Goal: Use online tool/utility: Utilize a website feature to perform a specific function

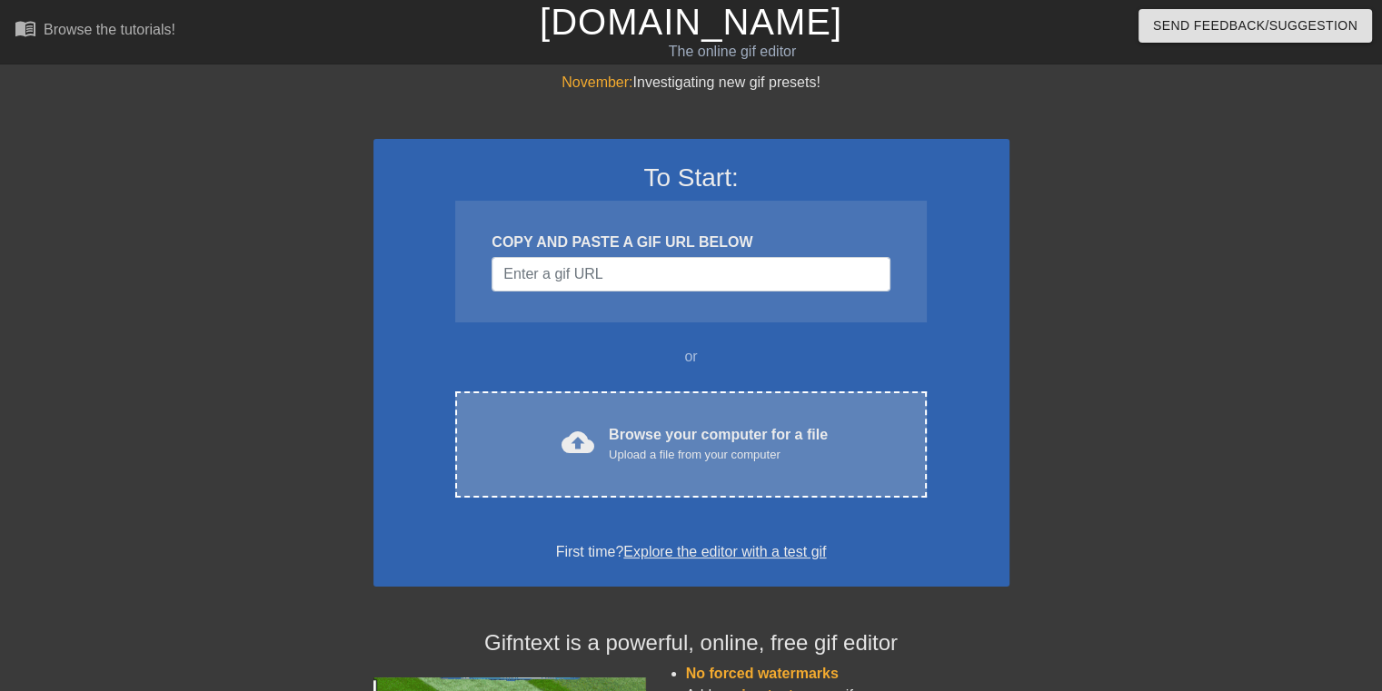
click at [676, 398] on div "cloud_upload Browse your computer for a file Upload a file from your computer C…" at bounding box center [690, 444] width 470 height 106
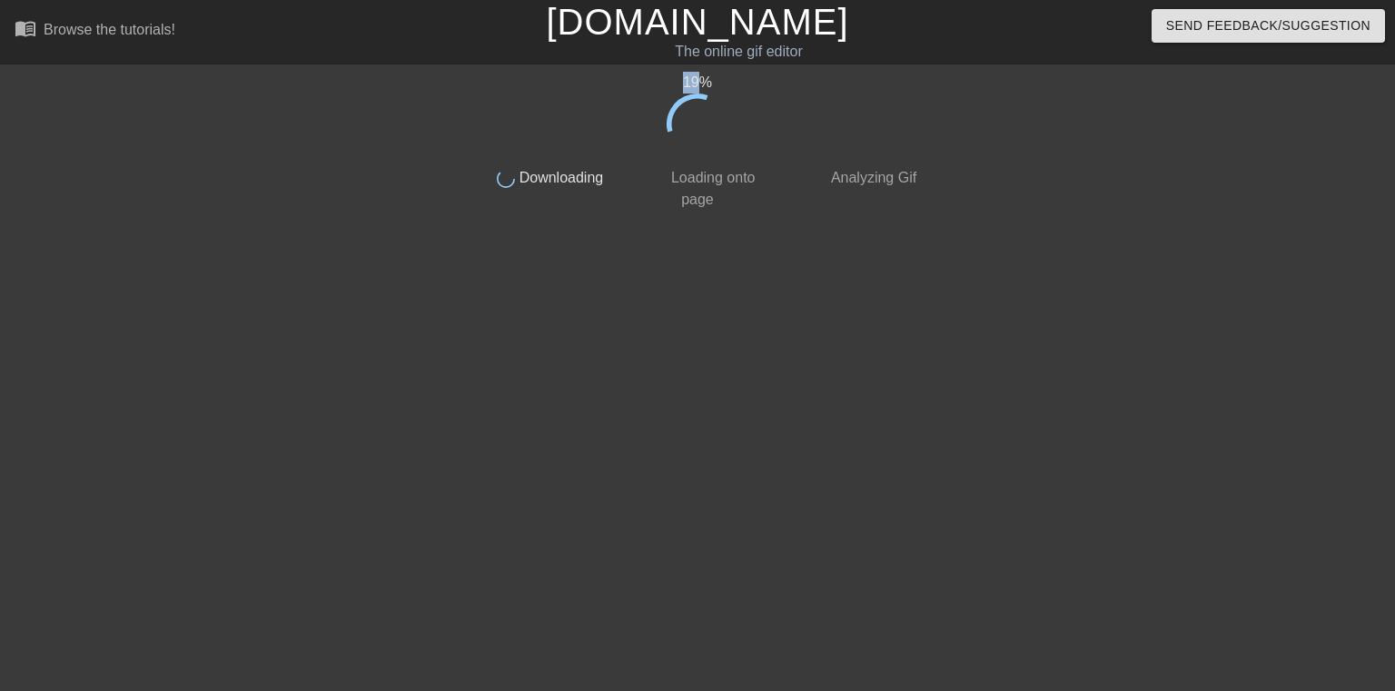
drag, startPoint x: 688, startPoint y: 83, endPoint x: 704, endPoint y: 84, distance: 15.5
click at [704, 84] on div "19 %" at bounding box center [698, 83] width 456 height 22
click at [694, 82] on div "22 %" at bounding box center [698, 83] width 456 height 22
click at [696, 82] on div "22 %" at bounding box center [698, 83] width 456 height 22
click at [696, 82] on div "23 %" at bounding box center [698, 83] width 456 height 22
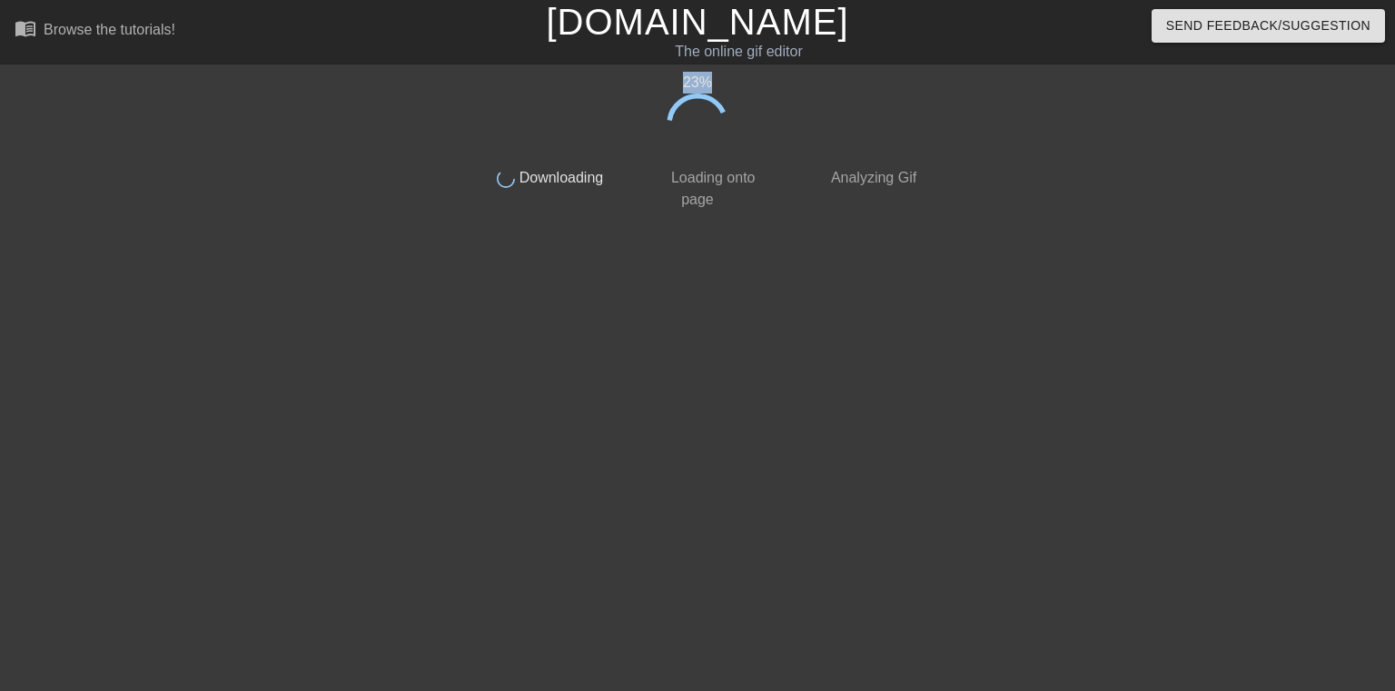
click at [696, 82] on div "23 %" at bounding box center [698, 83] width 456 height 22
click at [696, 82] on div "24 %" at bounding box center [698, 83] width 456 height 22
click at [696, 82] on div "25 %" at bounding box center [698, 83] width 456 height 22
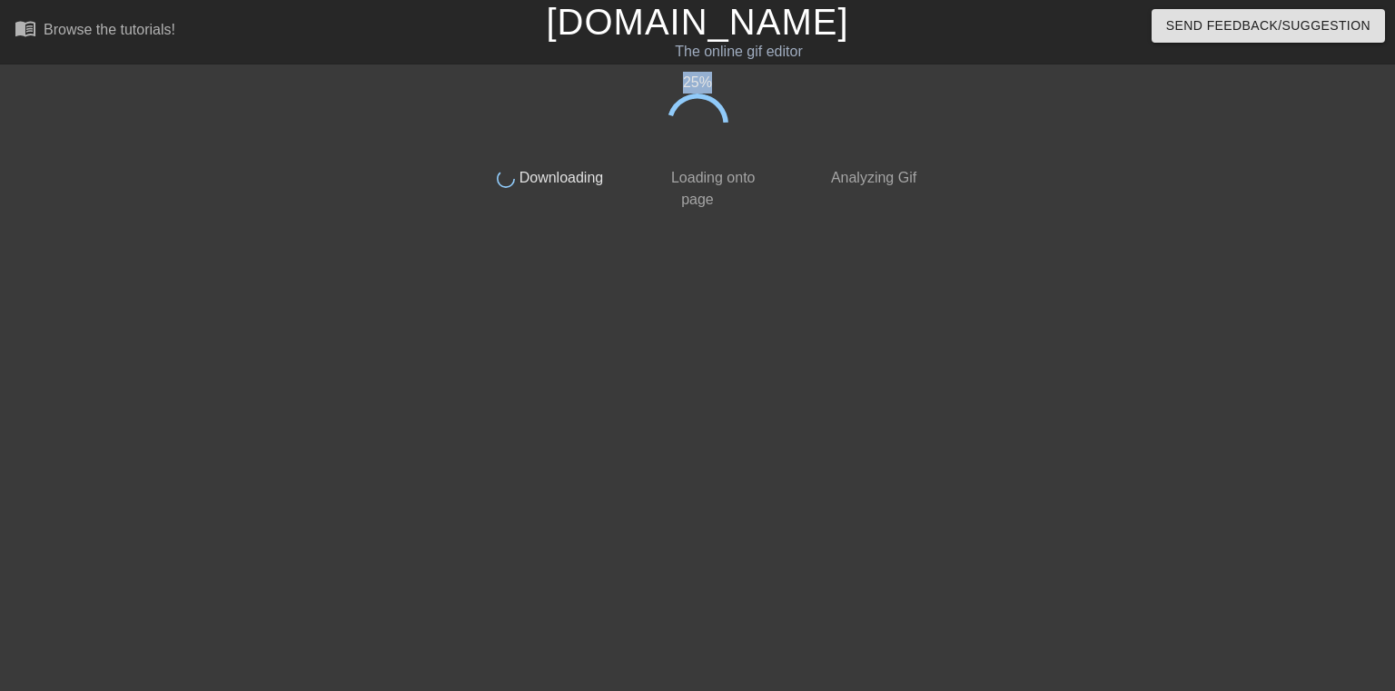
click at [696, 83] on div "25 %" at bounding box center [698, 83] width 456 height 22
click at [696, 83] on div "26 %" at bounding box center [698, 83] width 456 height 22
click at [672, 83] on div "27 %" at bounding box center [698, 83] width 456 height 22
drag, startPoint x: 669, startPoint y: 83, endPoint x: 716, endPoint y: 84, distance: 47.2
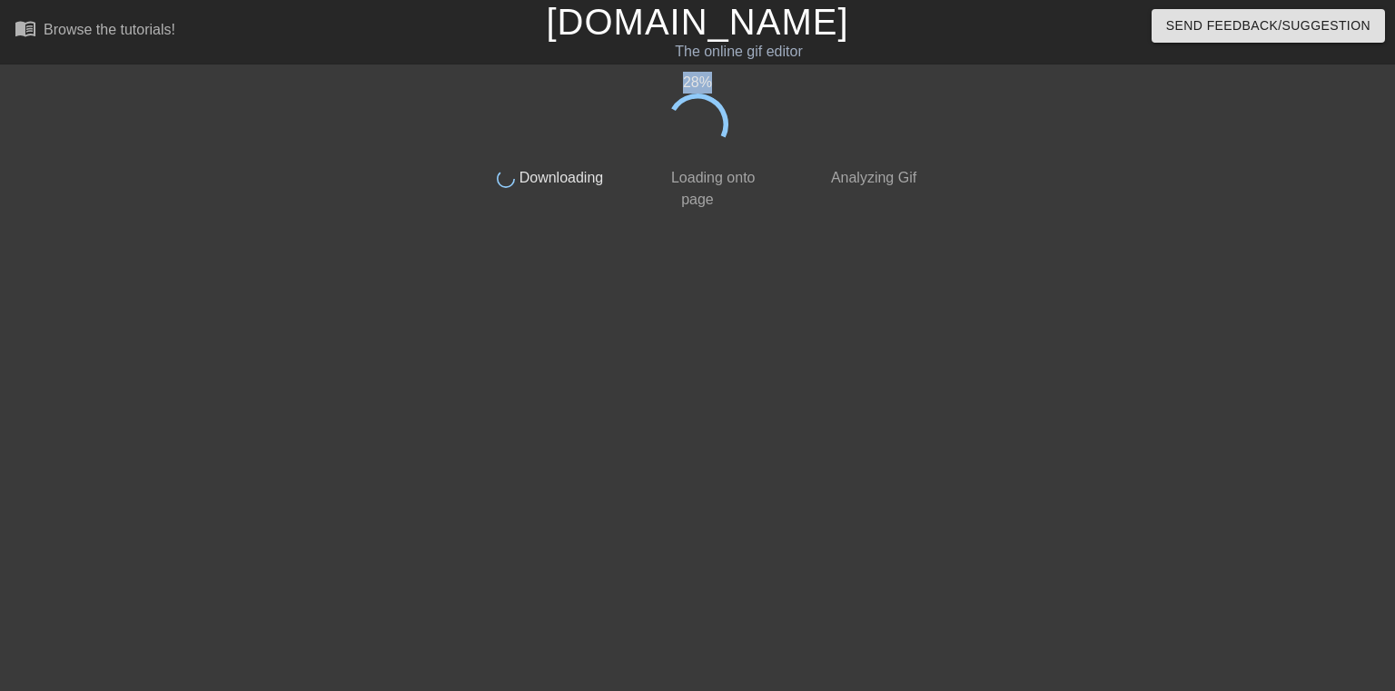
click at [716, 84] on div "28 %" at bounding box center [698, 83] width 456 height 22
click at [716, 84] on div "29 %" at bounding box center [698, 83] width 456 height 22
drag, startPoint x: 689, startPoint y: 81, endPoint x: 711, endPoint y: 81, distance: 21.8
click at [710, 81] on div "30 %" at bounding box center [698, 83] width 456 height 22
click at [713, 81] on div "30 %" at bounding box center [698, 83] width 456 height 22
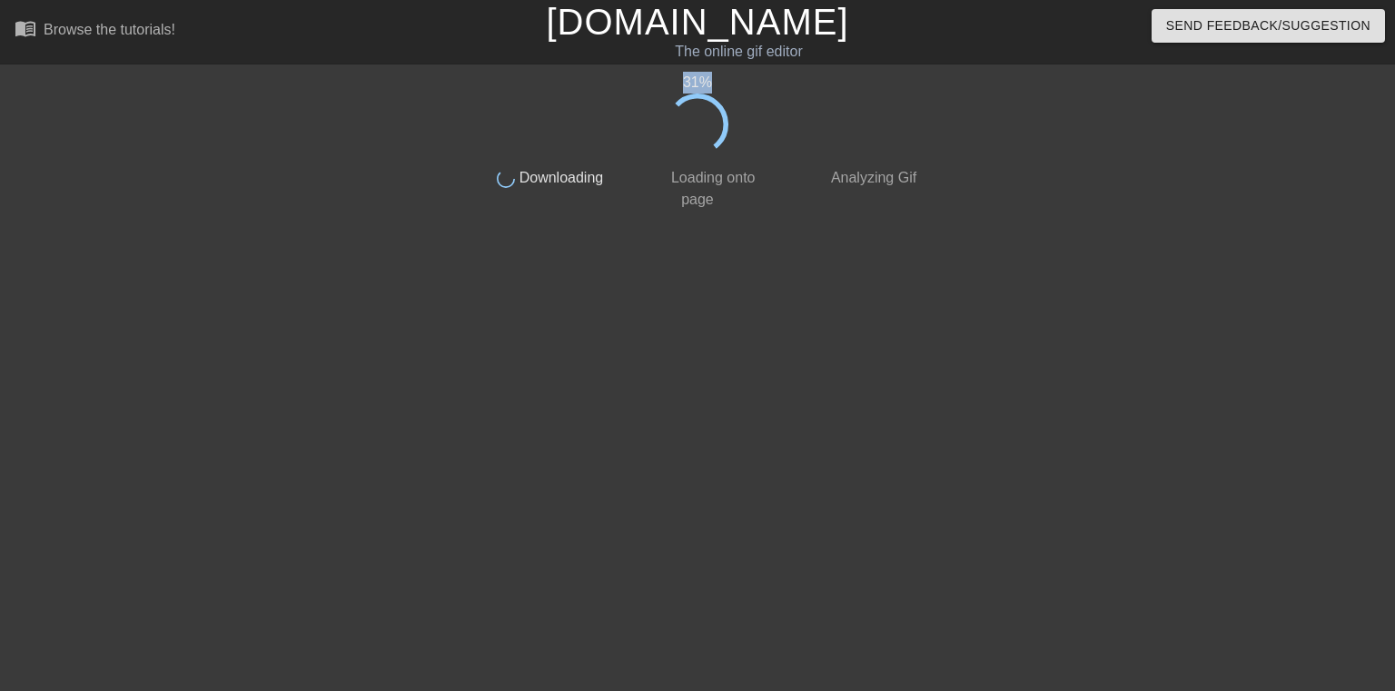
click at [702, 77] on div "31 %" at bounding box center [698, 83] width 456 height 22
drag, startPoint x: 684, startPoint y: 84, endPoint x: 712, endPoint y: 84, distance: 28.2
click at [712, 84] on div "32 %" at bounding box center [698, 83] width 456 height 22
click at [712, 84] on div "33 %" at bounding box center [698, 83] width 456 height 22
drag, startPoint x: 683, startPoint y: 84, endPoint x: 722, endPoint y: 84, distance: 39.1
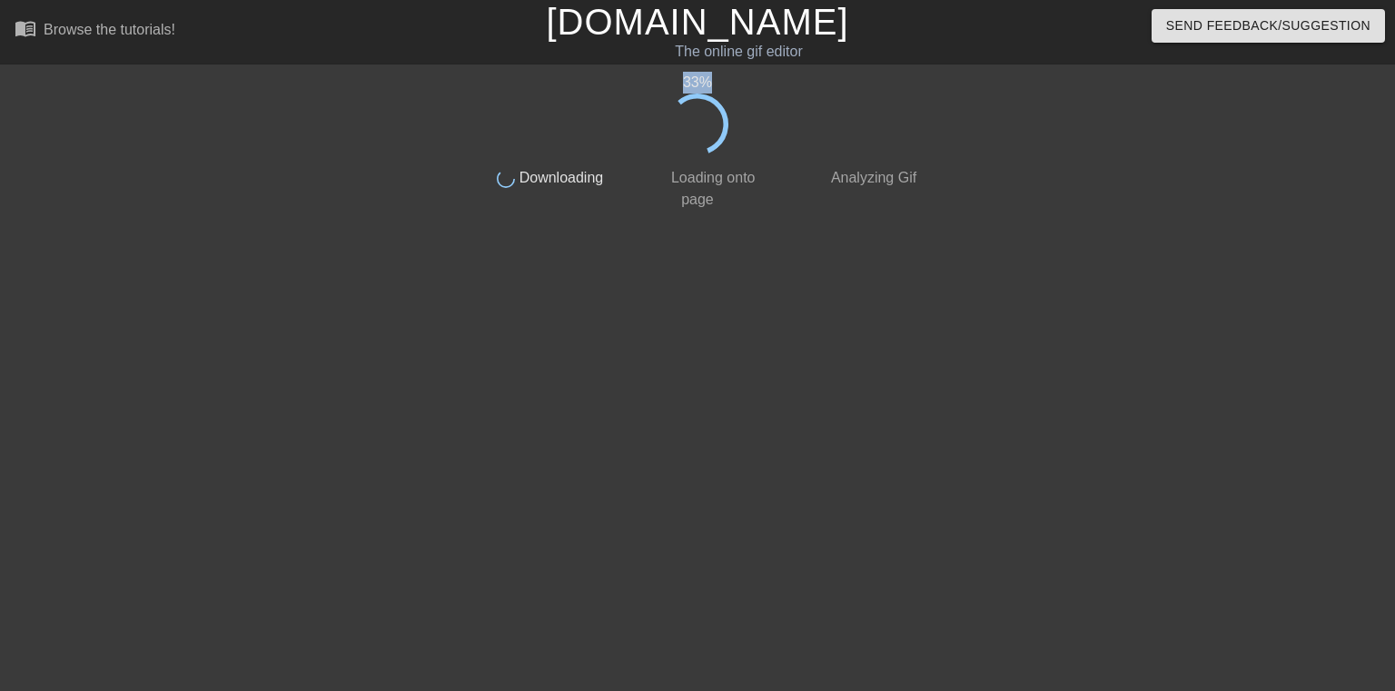
click at [722, 84] on div "33 %" at bounding box center [698, 83] width 456 height 22
click at [722, 83] on div "33 %" at bounding box center [698, 83] width 456 height 22
drag, startPoint x: 687, startPoint y: 83, endPoint x: 718, endPoint y: 83, distance: 30.9
click at [718, 83] on div "34 %" at bounding box center [698, 83] width 456 height 22
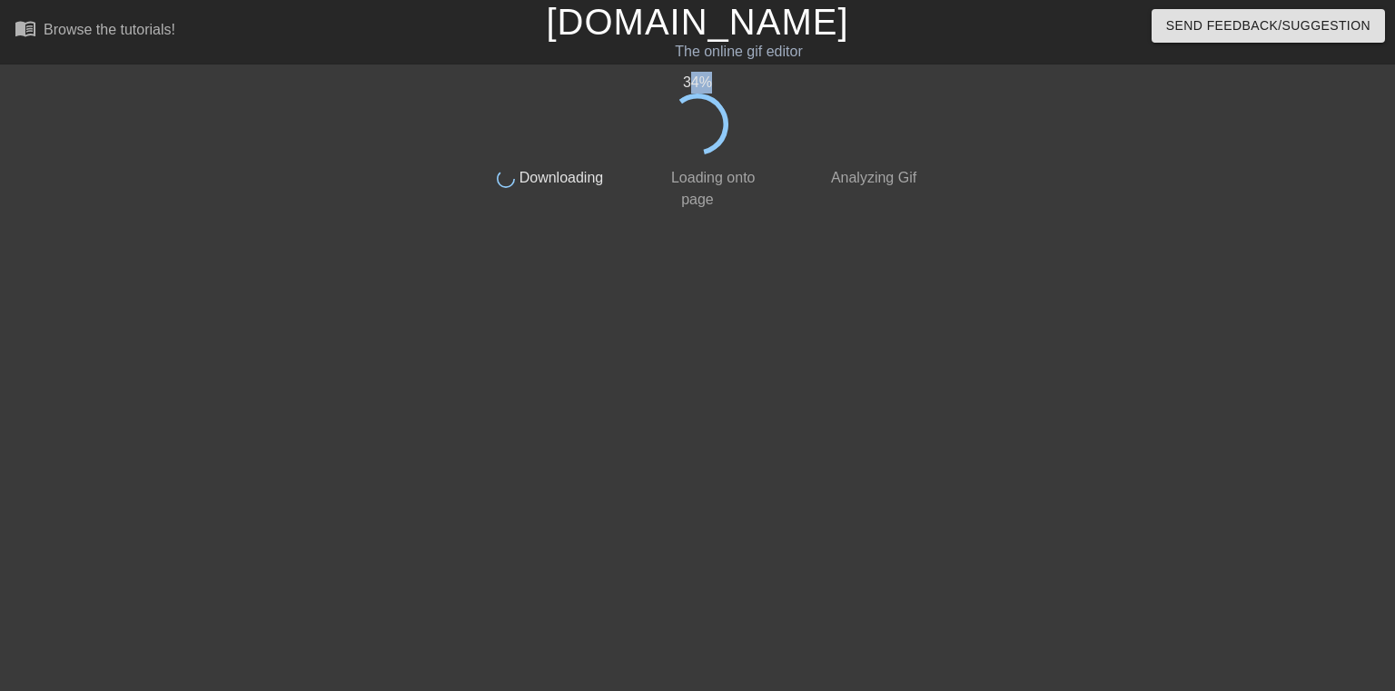
drag, startPoint x: 690, startPoint y: 83, endPoint x: 707, endPoint y: 84, distance: 16.5
click at [707, 84] on div "34 %" at bounding box center [698, 114] width 456 height 84
click at [707, 84] on icon at bounding box center [697, 124] width 86 height 86
drag, startPoint x: 686, startPoint y: 84, endPoint x: 713, endPoint y: 84, distance: 27.2
click at [713, 84] on div "34 %" at bounding box center [698, 83] width 456 height 22
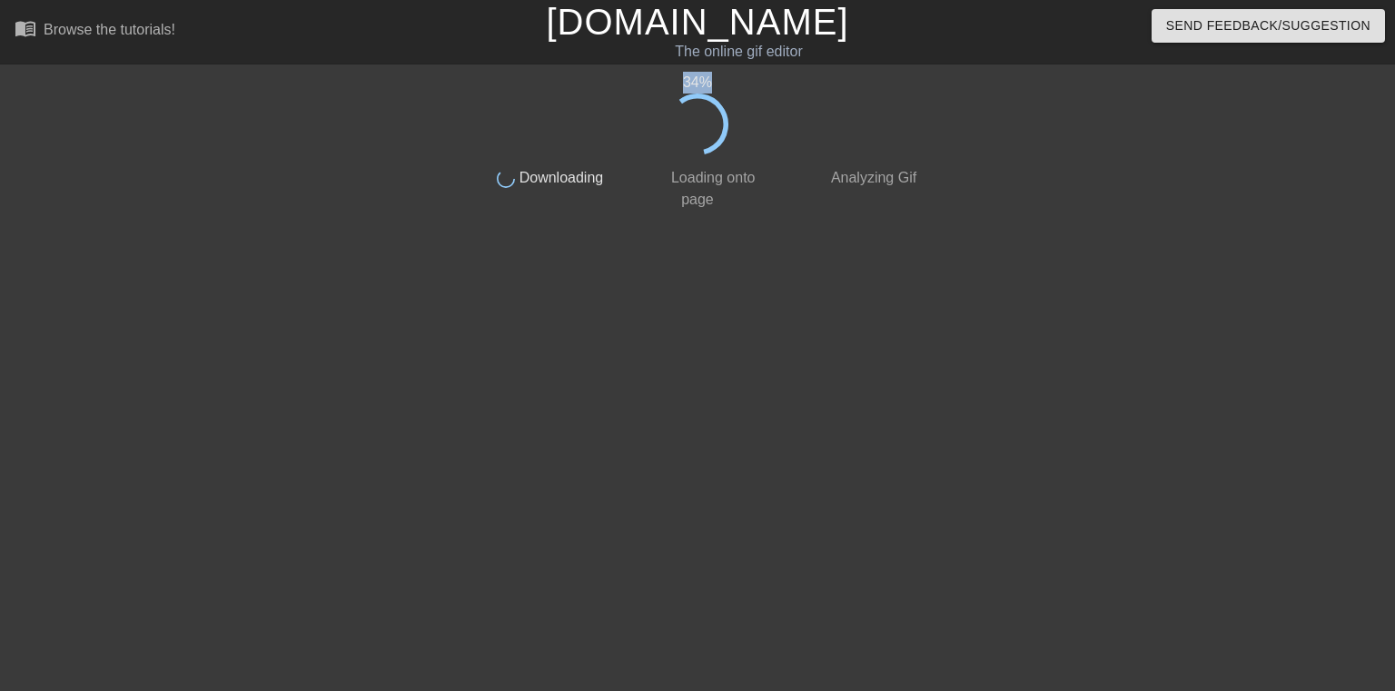
click at [715, 84] on div "34 %" at bounding box center [698, 83] width 456 height 22
drag, startPoint x: 687, startPoint y: 81, endPoint x: 727, endPoint y: 81, distance: 40.0
click at [727, 81] on div "35 %" at bounding box center [698, 83] width 456 height 22
click at [728, 81] on div "35 %" at bounding box center [698, 83] width 456 height 22
drag, startPoint x: 690, startPoint y: 81, endPoint x: 716, endPoint y: 82, distance: 25.4
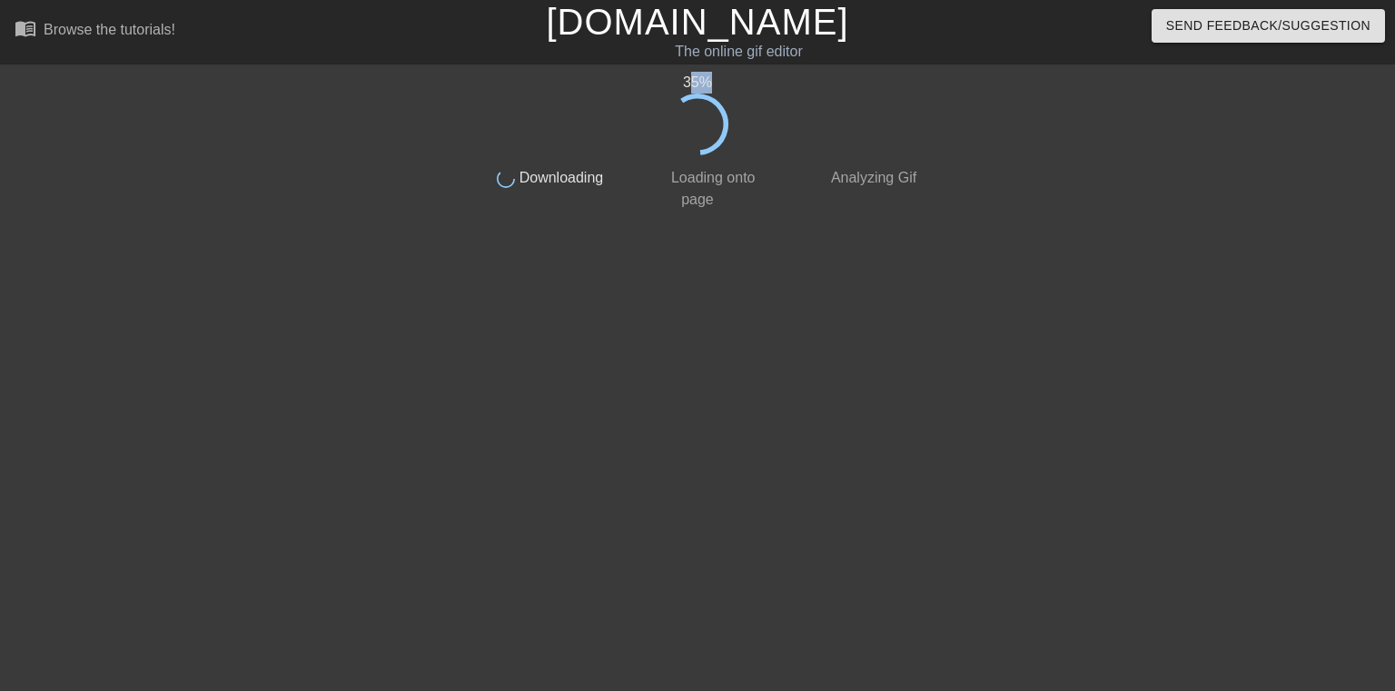
click at [716, 82] on div "35 %" at bounding box center [698, 83] width 456 height 22
click at [716, 82] on div "36 %" at bounding box center [698, 83] width 456 height 22
drag, startPoint x: 685, startPoint y: 82, endPoint x: 719, endPoint y: 82, distance: 34.5
click at [719, 82] on div "37 %" at bounding box center [698, 83] width 456 height 22
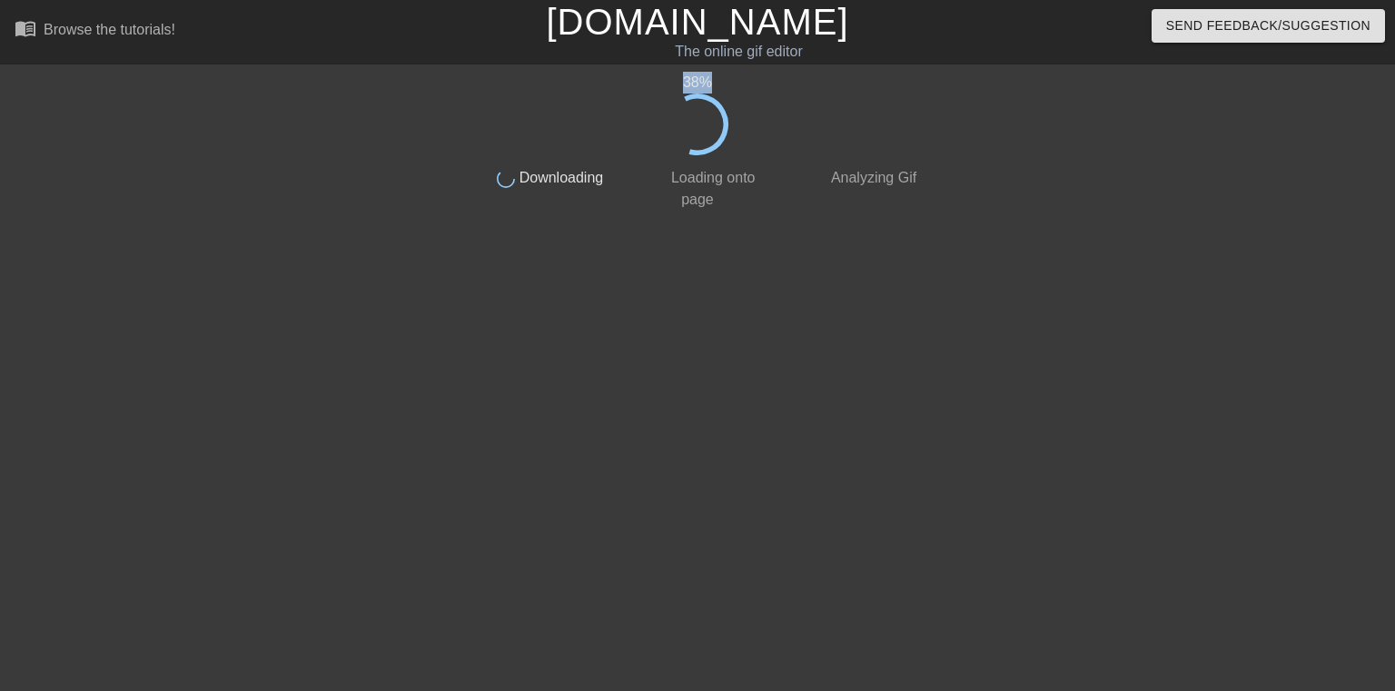
drag, startPoint x: 682, startPoint y: 82, endPoint x: 719, endPoint y: 82, distance: 37.2
click at [719, 82] on div "38 %" at bounding box center [698, 83] width 456 height 22
click at [721, 82] on div "39 %" at bounding box center [698, 83] width 456 height 22
click at [728, 84] on div "39 %" at bounding box center [698, 83] width 456 height 22
click at [728, 84] on div "40 %" at bounding box center [698, 83] width 456 height 22
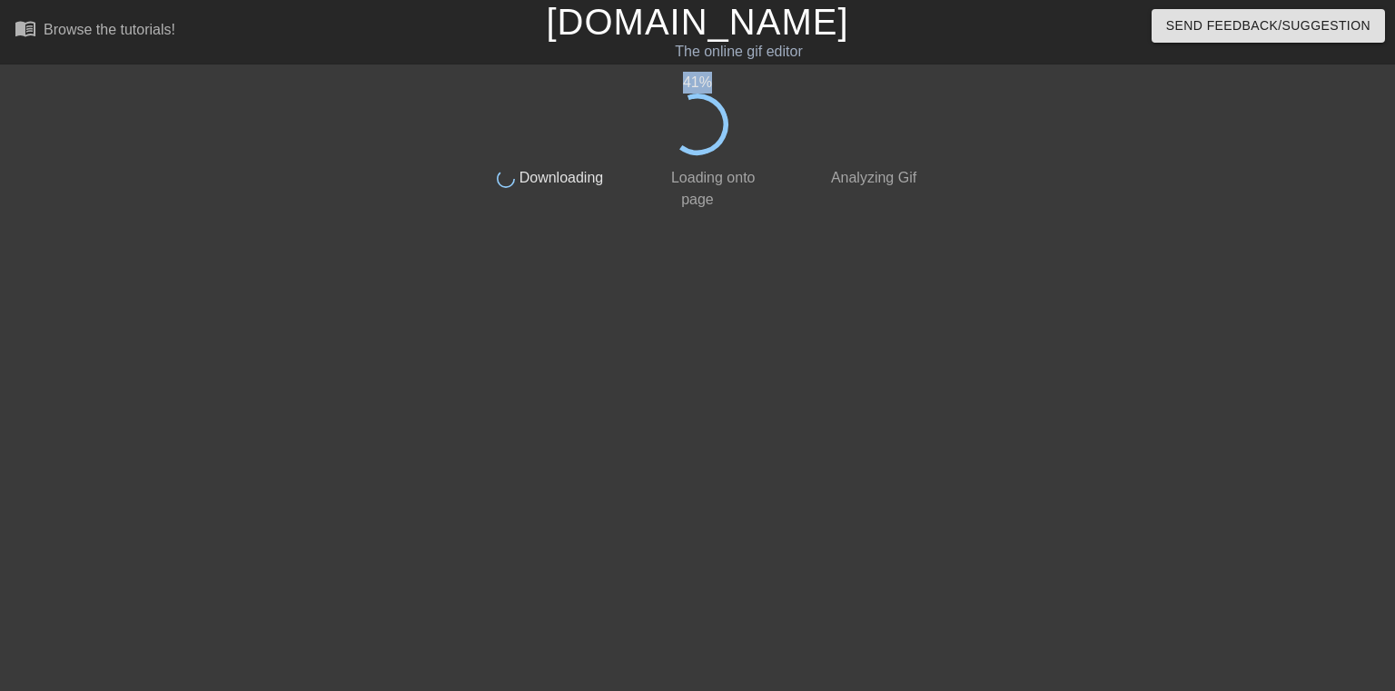
drag, startPoint x: 676, startPoint y: 83, endPoint x: 716, endPoint y: 84, distance: 40.0
click at [716, 84] on div "41 %" at bounding box center [698, 83] width 456 height 22
click at [716, 84] on div "42 %" at bounding box center [698, 83] width 456 height 22
drag, startPoint x: 690, startPoint y: 84, endPoint x: 727, endPoint y: 84, distance: 36.3
click at [727, 84] on div "42 %" at bounding box center [698, 83] width 456 height 22
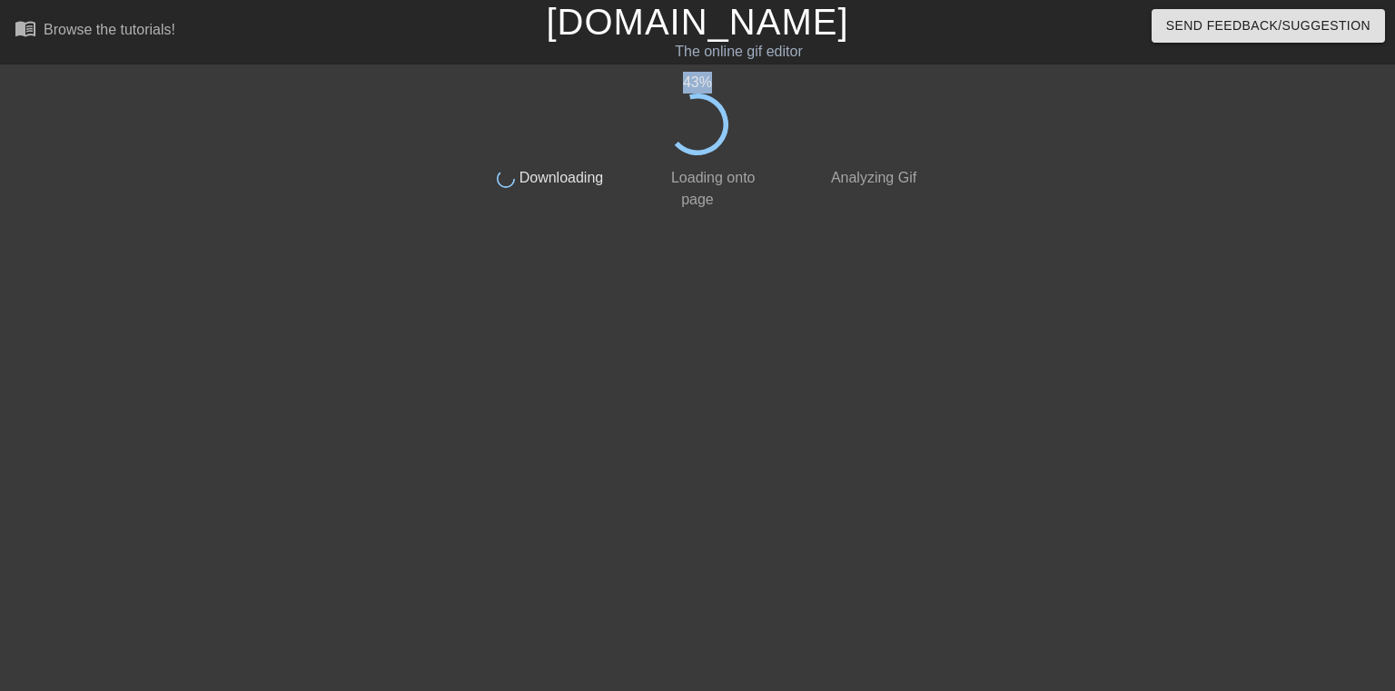
click at [730, 82] on div "43 %" at bounding box center [698, 83] width 456 height 22
click at [679, 80] on div "44 %" at bounding box center [698, 83] width 456 height 22
click at [688, 82] on div "44 %" at bounding box center [698, 83] width 456 height 22
click at [688, 82] on div "45 %" at bounding box center [698, 83] width 456 height 22
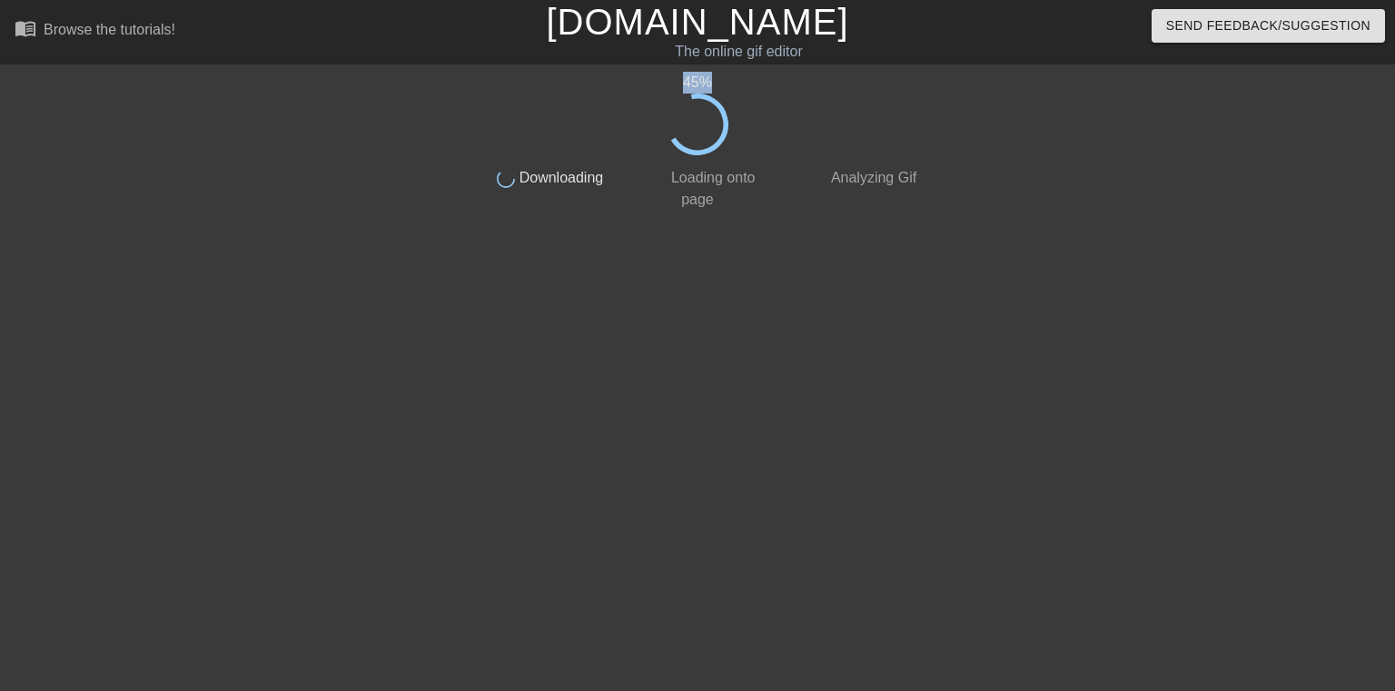
click at [688, 82] on div "45 %" at bounding box center [698, 83] width 456 height 22
click at [688, 82] on div "46 %" at bounding box center [698, 83] width 456 height 22
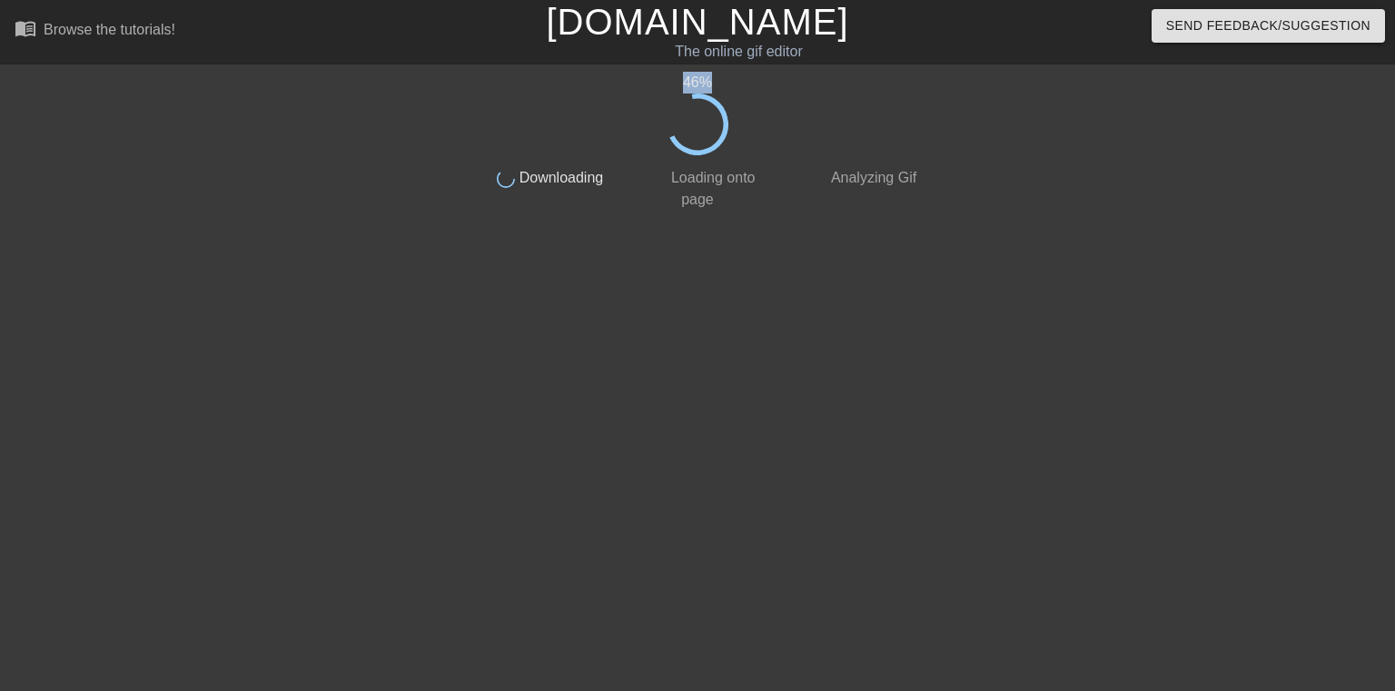
click at [690, 82] on div "46 %" at bounding box center [698, 83] width 456 height 22
click at [698, 82] on div "47 %" at bounding box center [698, 83] width 456 height 22
click at [698, 82] on div "48 %" at bounding box center [698, 83] width 456 height 22
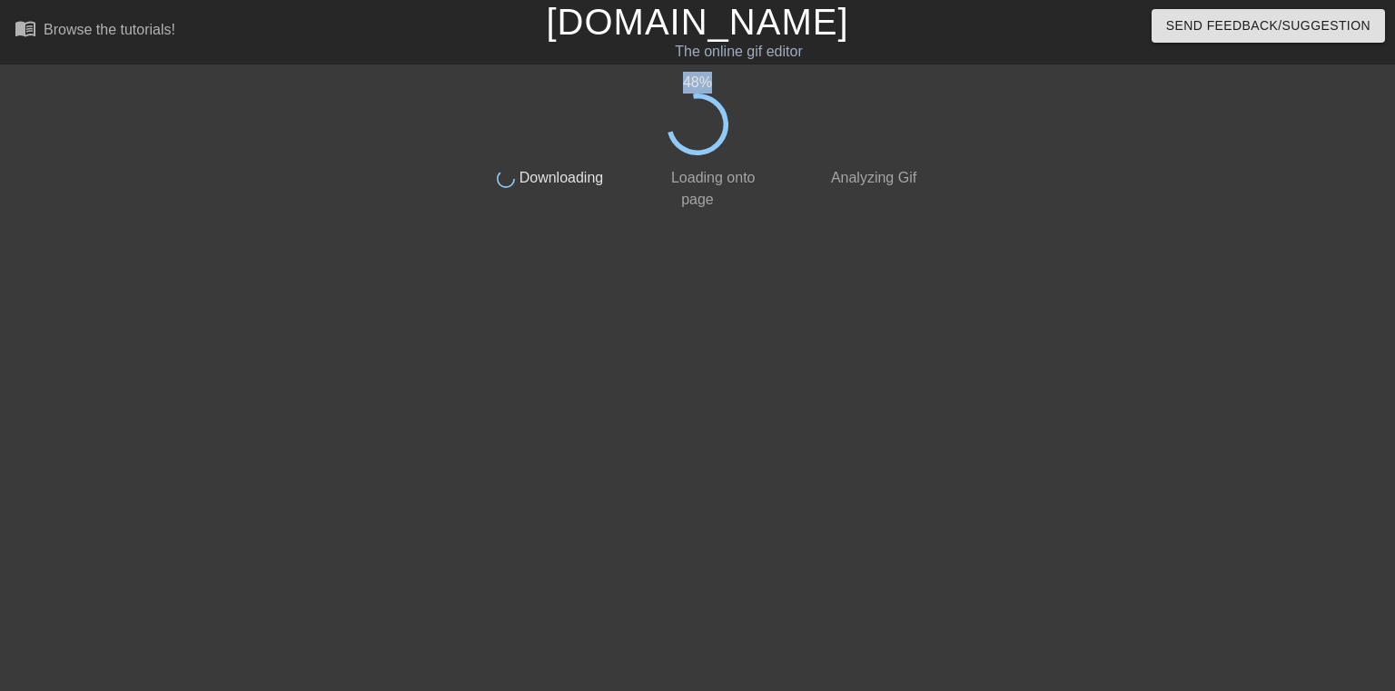
click at [698, 82] on div "48 %" at bounding box center [698, 83] width 456 height 22
click at [698, 82] on div "49 %" at bounding box center [698, 83] width 456 height 22
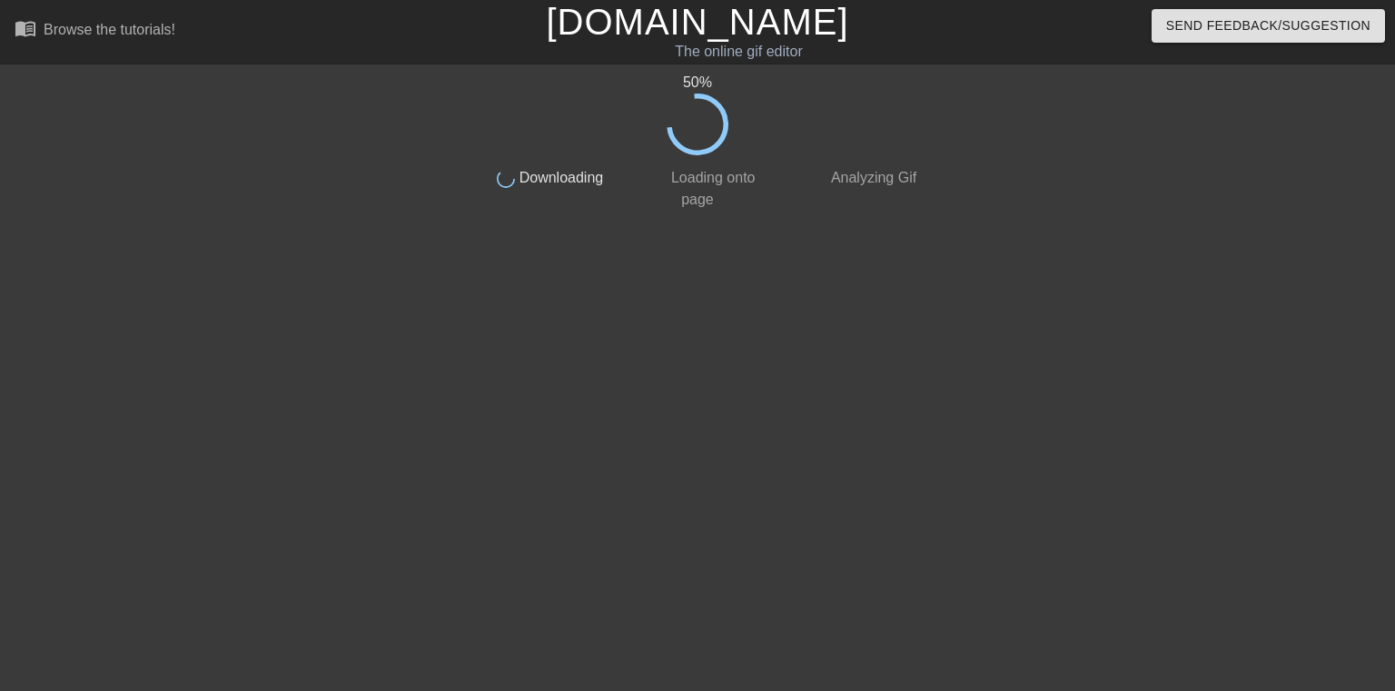
click at [698, 82] on div "50 %" at bounding box center [698, 83] width 456 height 22
click at [698, 82] on div "51 %" at bounding box center [698, 83] width 456 height 22
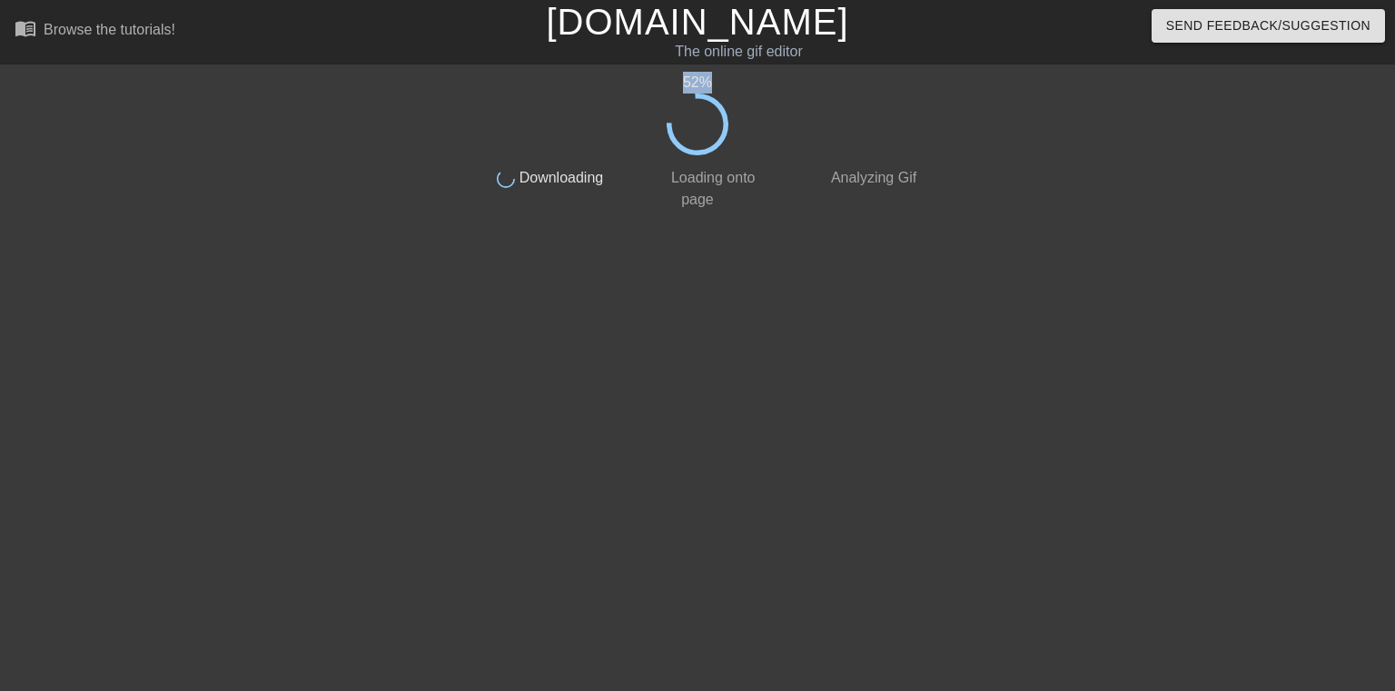
click at [698, 82] on div "52 %" at bounding box center [698, 83] width 456 height 22
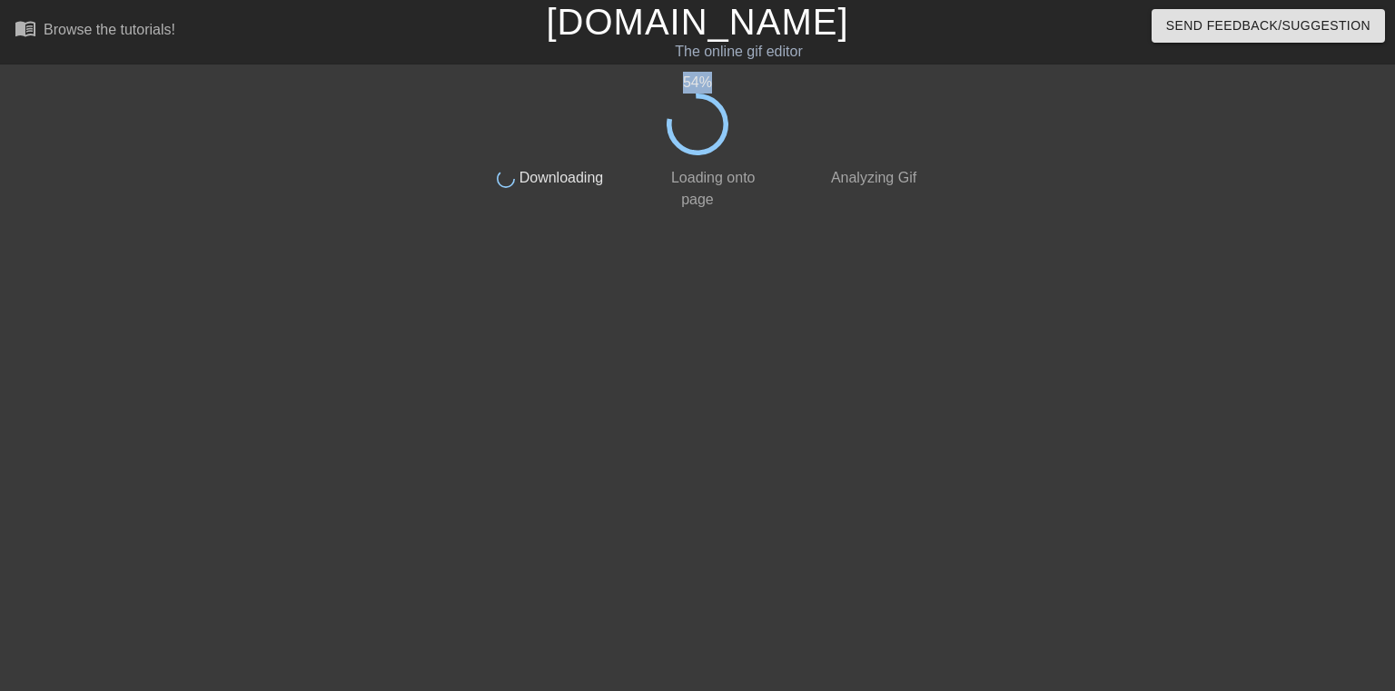
click at [698, 82] on div "54 %" at bounding box center [698, 83] width 456 height 22
click at [698, 82] on div "55 %" at bounding box center [698, 83] width 456 height 22
click at [698, 82] on div "56 %" at bounding box center [698, 83] width 456 height 22
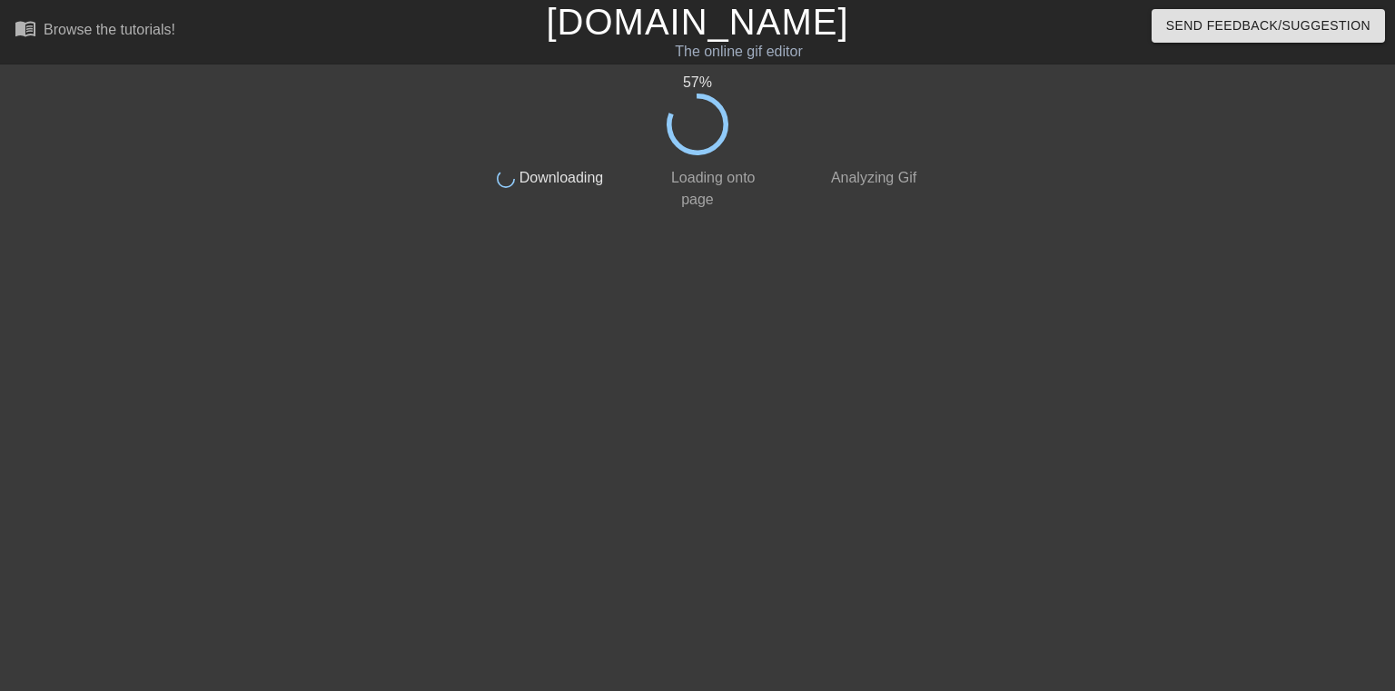
click at [698, 82] on div "57 %" at bounding box center [698, 83] width 456 height 22
click at [698, 82] on div "58 %" at bounding box center [698, 83] width 456 height 22
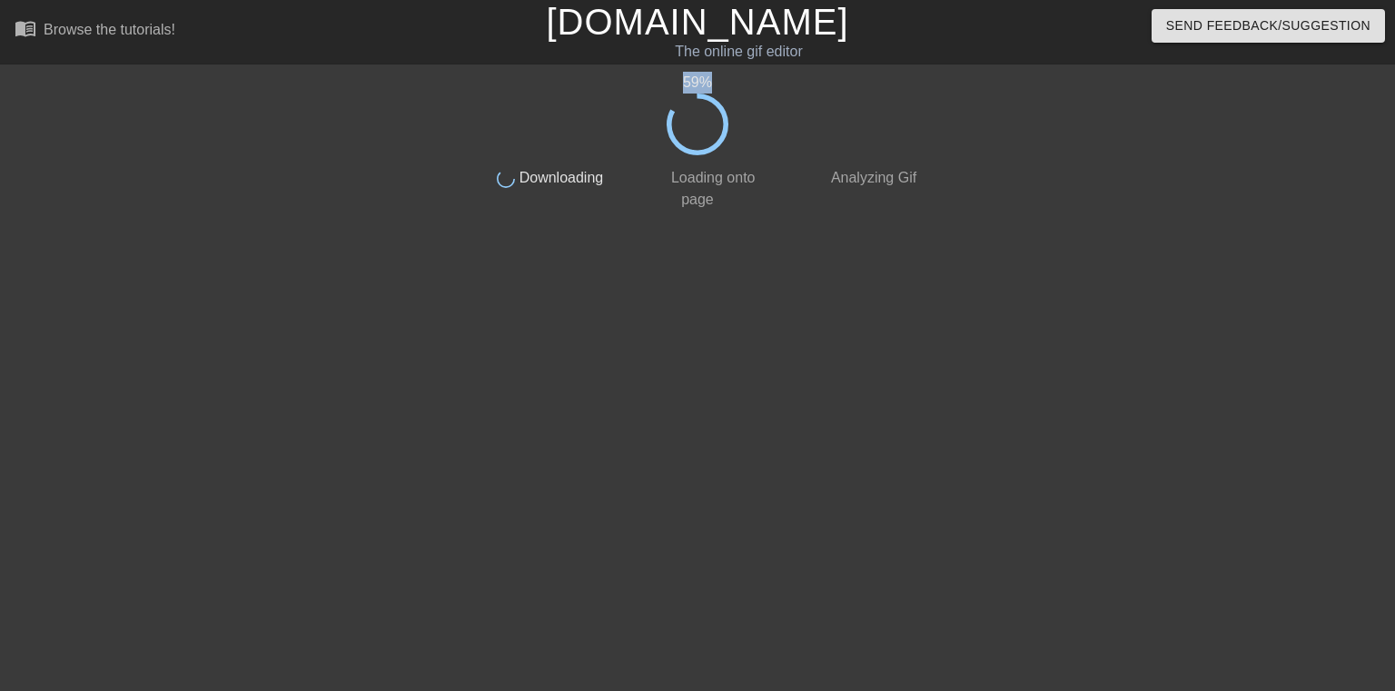
click at [698, 82] on div "59 %" at bounding box center [698, 83] width 456 height 22
click at [698, 82] on div "61 %" at bounding box center [698, 83] width 456 height 22
click at [698, 82] on div "62 %" at bounding box center [698, 83] width 456 height 22
click at [698, 82] on div "63 %" at bounding box center [698, 83] width 456 height 22
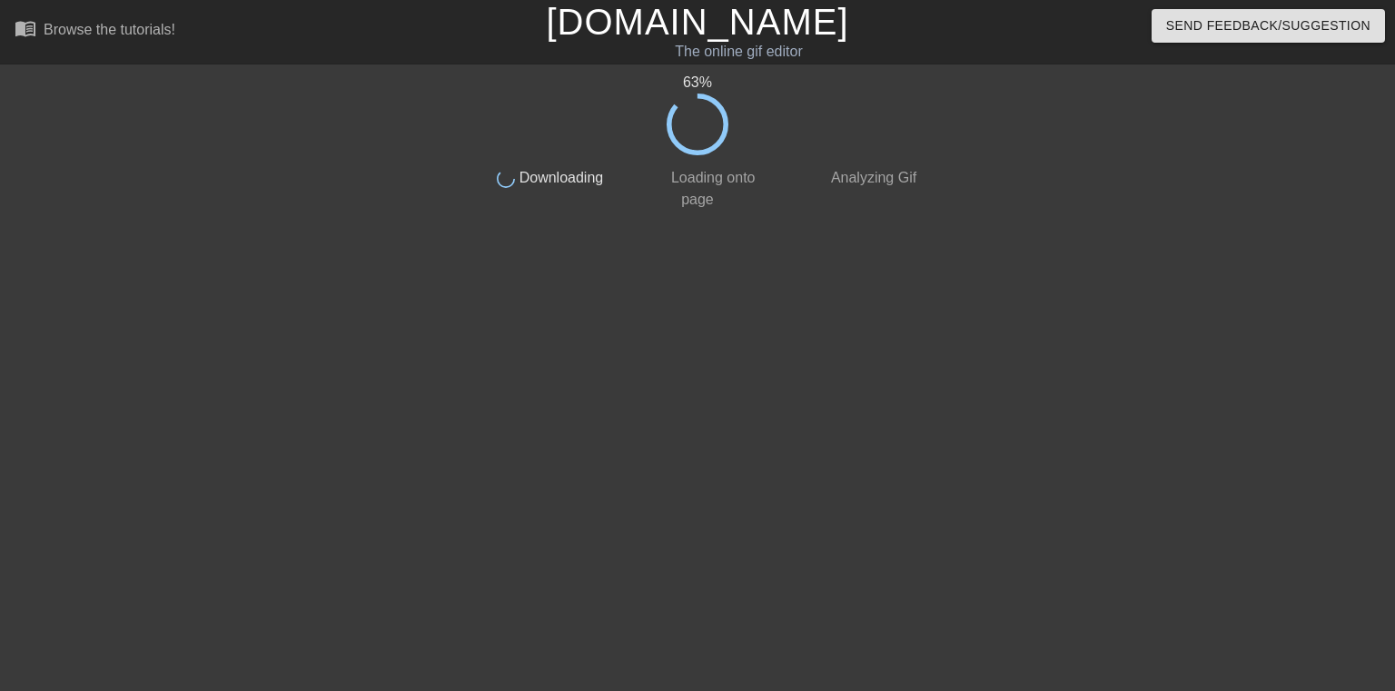
click at [698, 82] on div "63 %" at bounding box center [698, 83] width 456 height 22
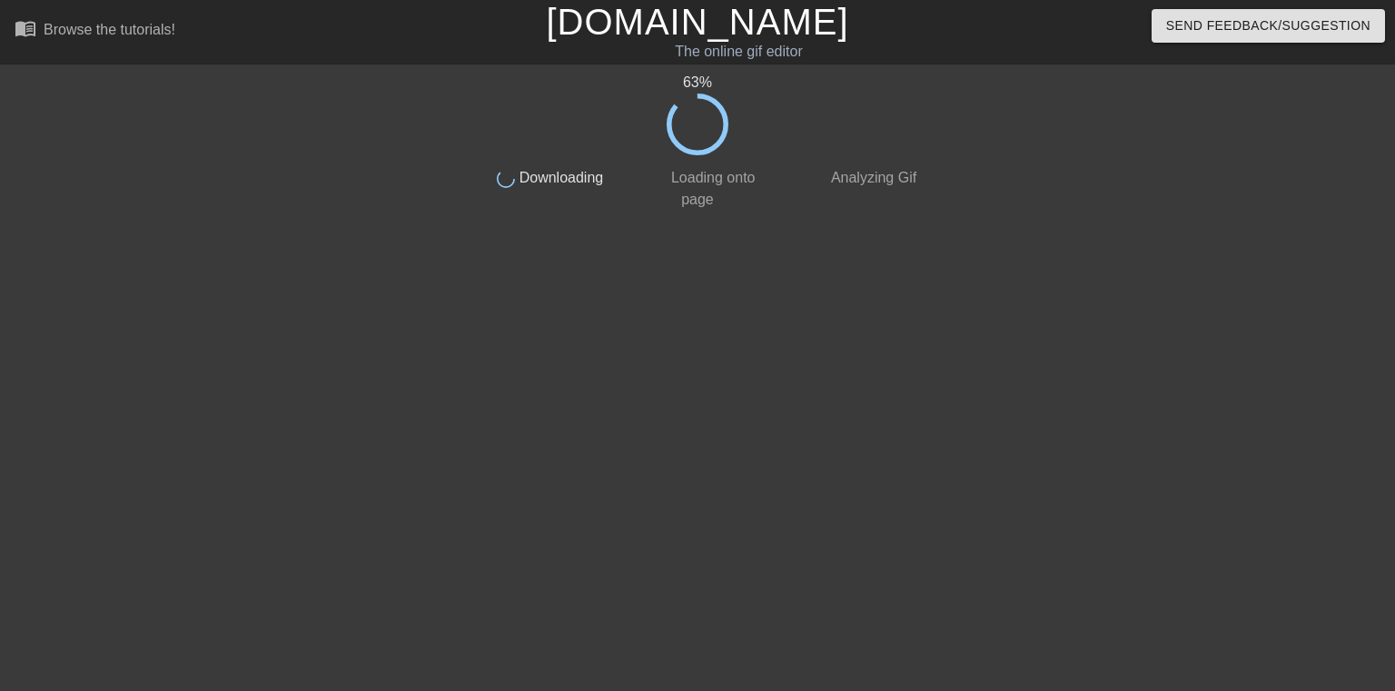
click at [698, 82] on div "63 %" at bounding box center [698, 83] width 456 height 22
click at [698, 82] on div "64 %" at bounding box center [698, 83] width 456 height 22
click at [698, 82] on div "65 %" at bounding box center [698, 83] width 456 height 22
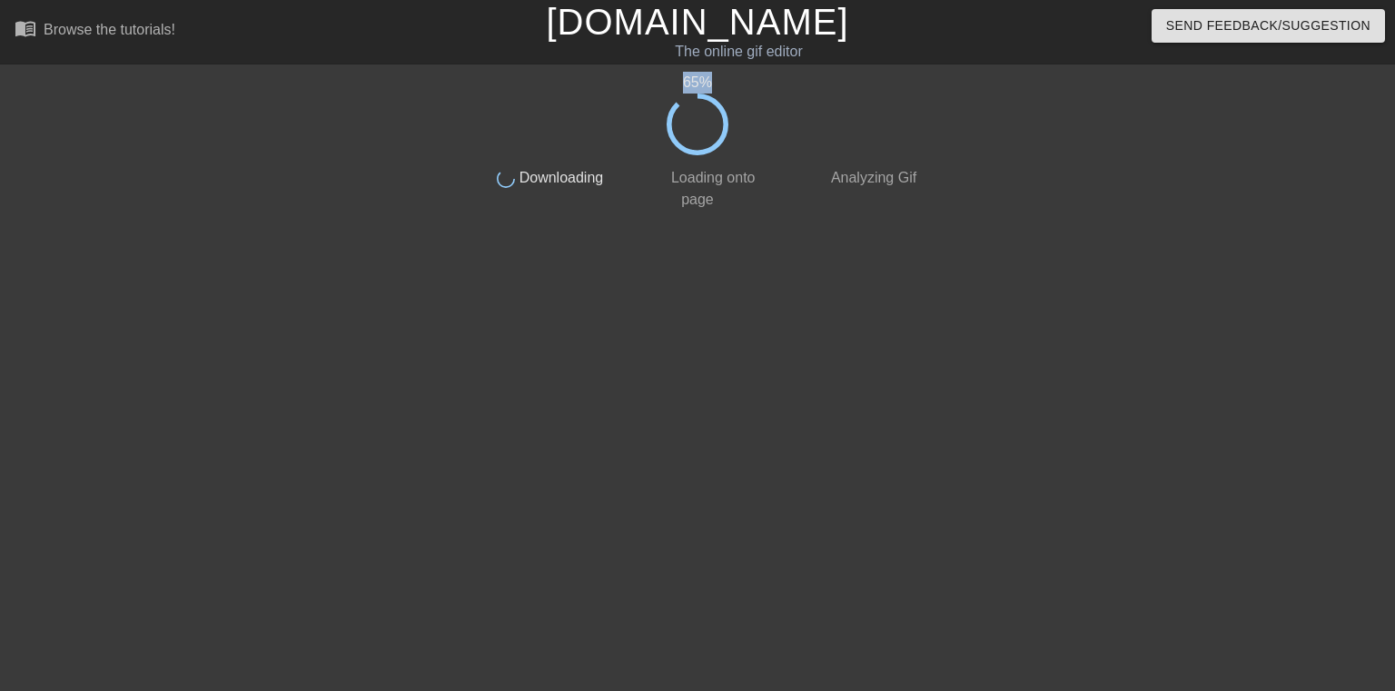
click at [698, 82] on div "65 %" at bounding box center [698, 83] width 456 height 22
click at [698, 82] on div "66 %" at bounding box center [698, 83] width 456 height 22
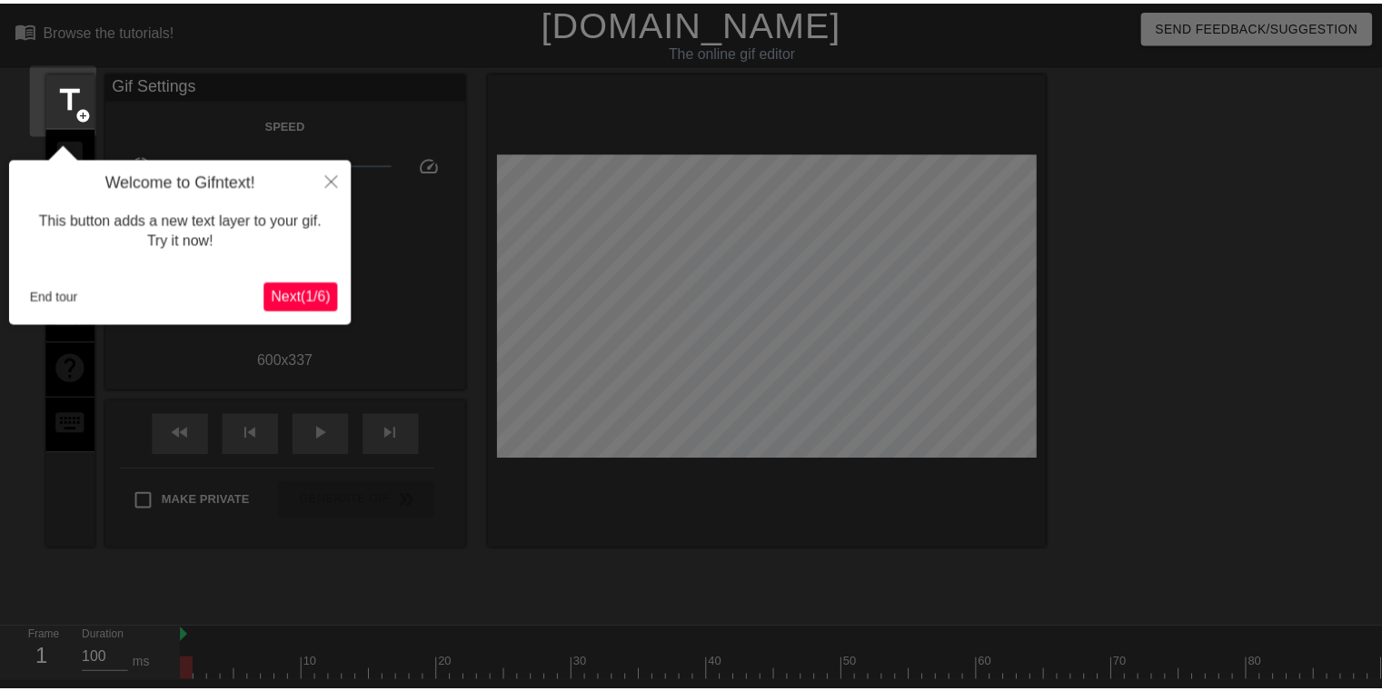
scroll to position [44, 0]
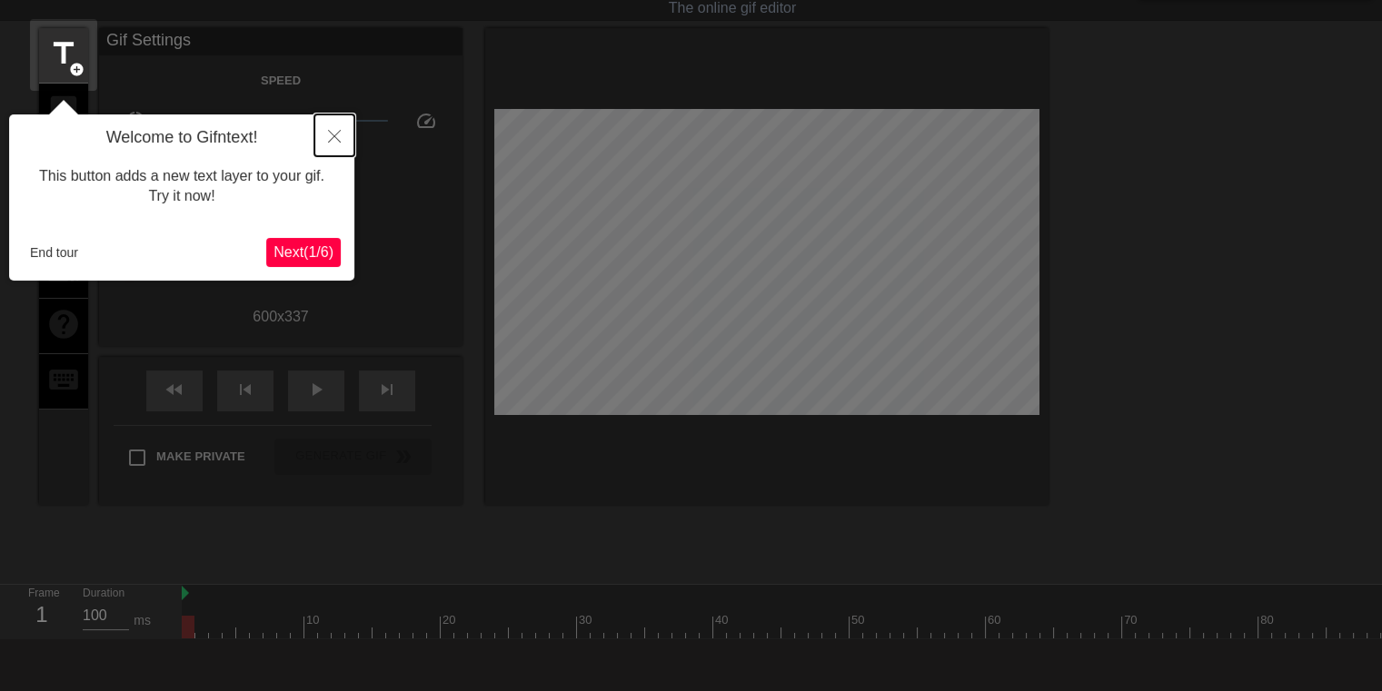
click at [328, 134] on icon "Close" at bounding box center [334, 136] width 13 height 13
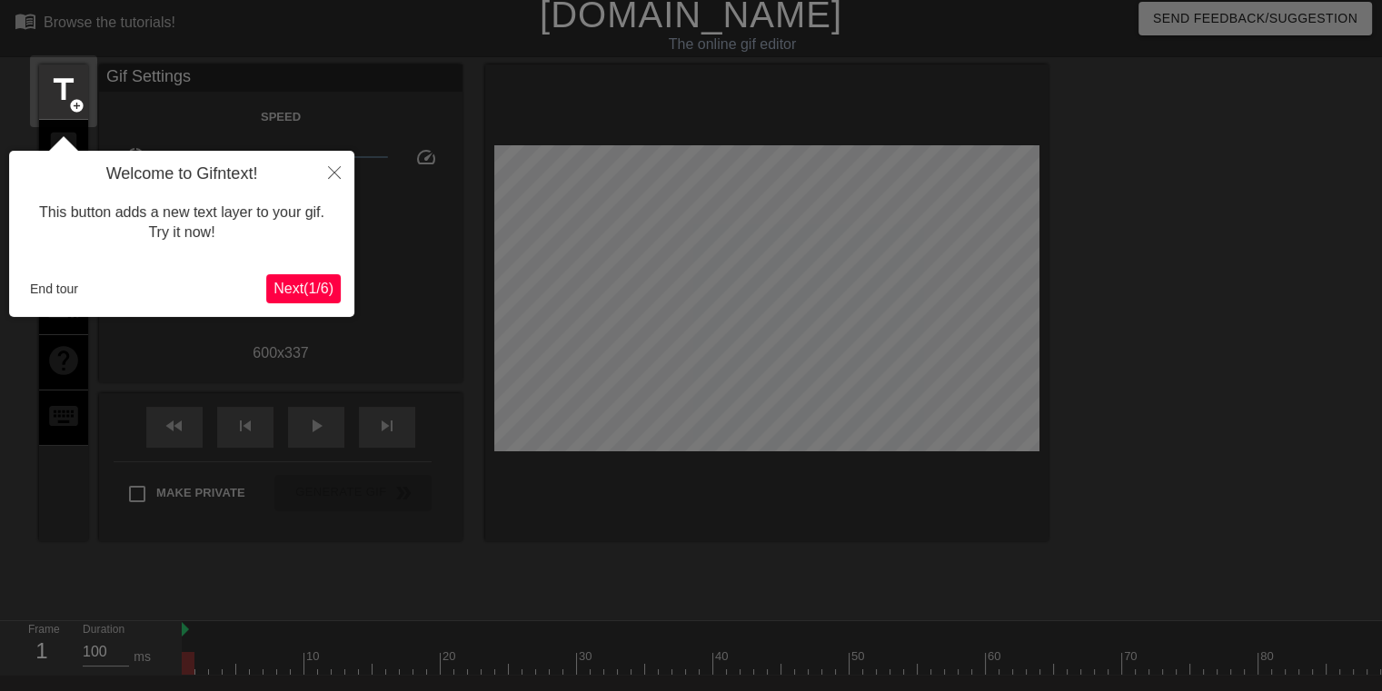
scroll to position [0, 0]
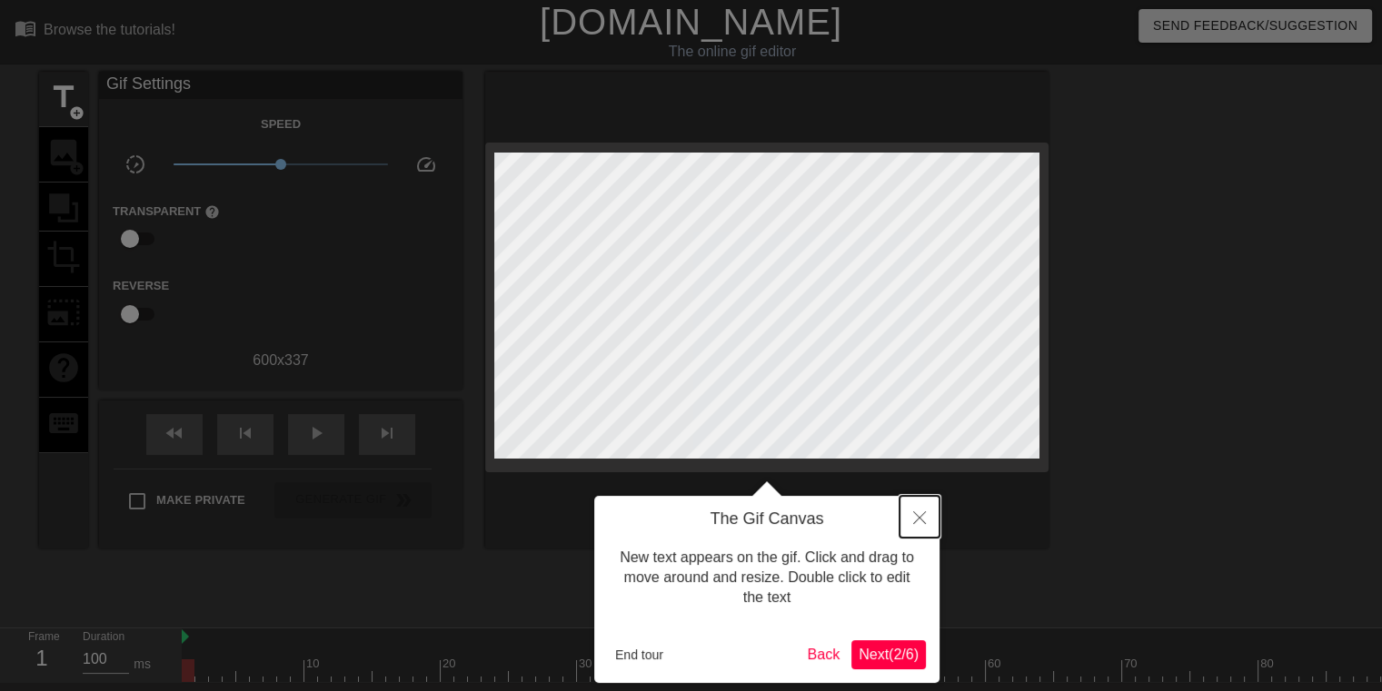
click at [915, 520] on icon "Close" at bounding box center [919, 517] width 13 height 13
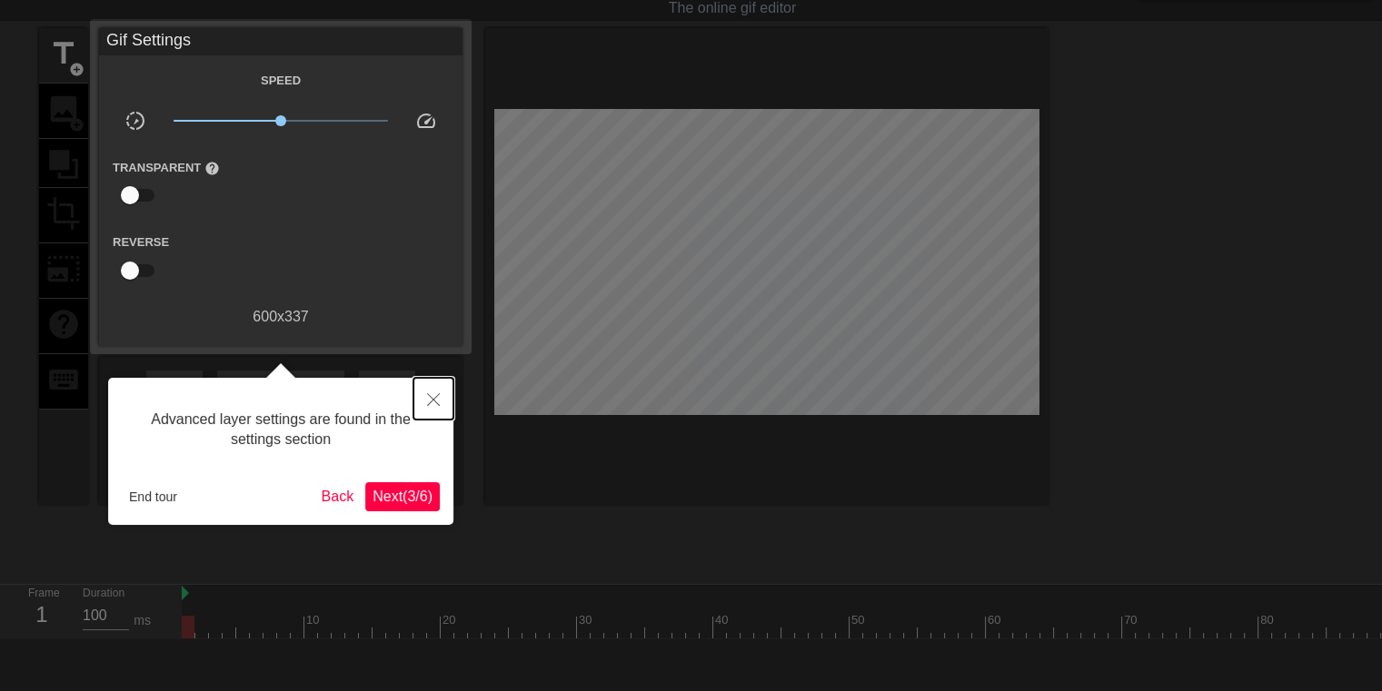
click at [427, 405] on icon "Close" at bounding box center [433, 399] width 13 height 13
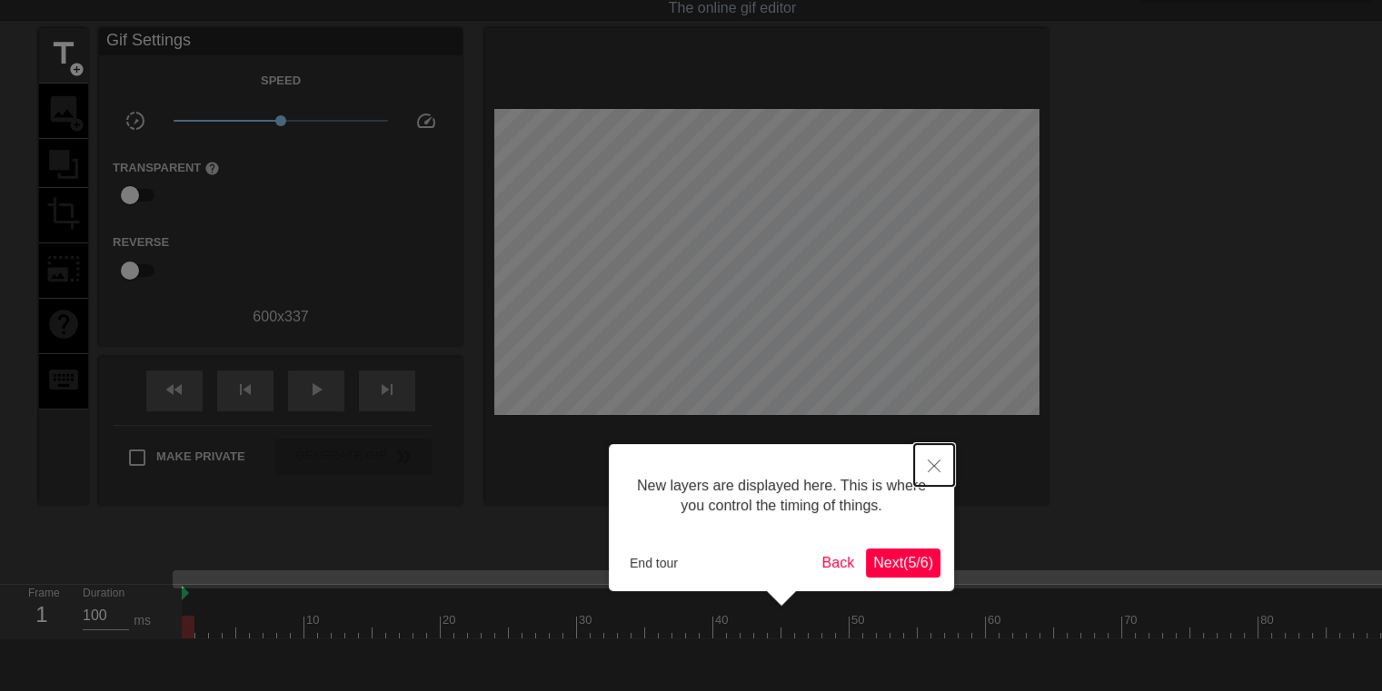
click at [930, 455] on button "Close" at bounding box center [934, 465] width 40 height 42
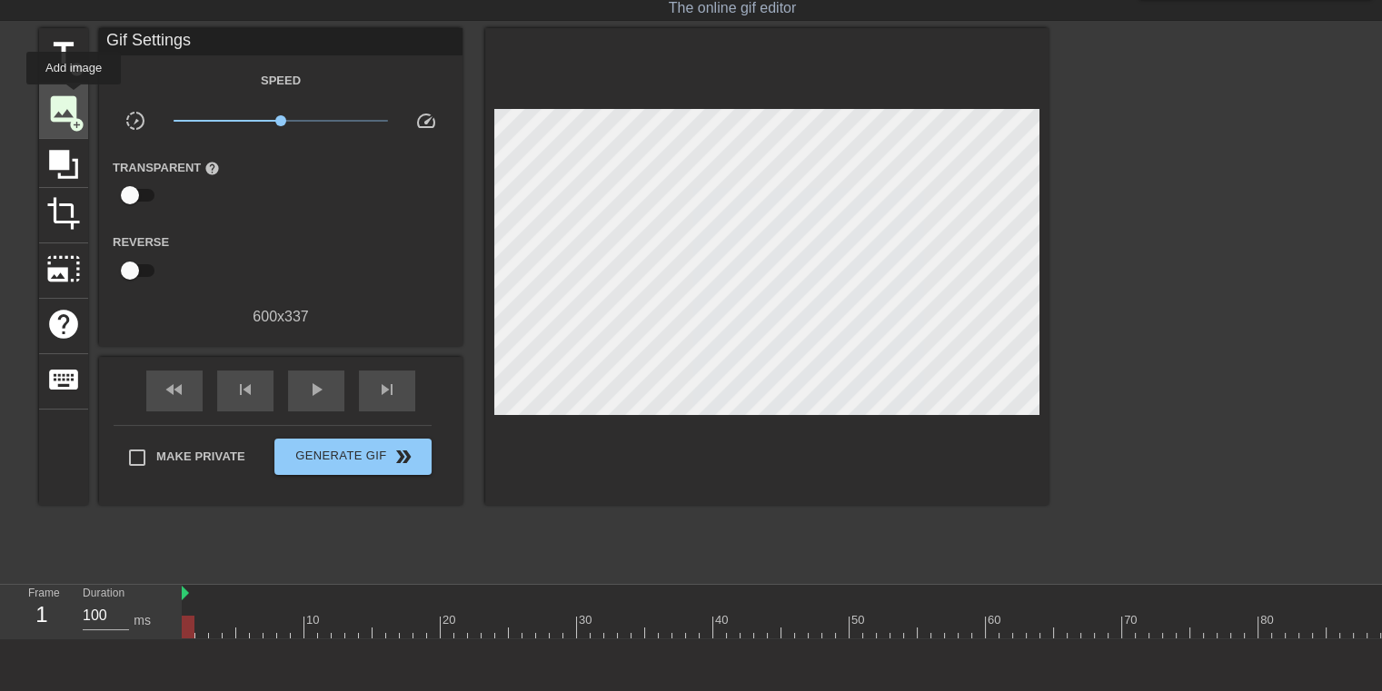
click at [74, 97] on span "image" at bounding box center [63, 109] width 35 height 35
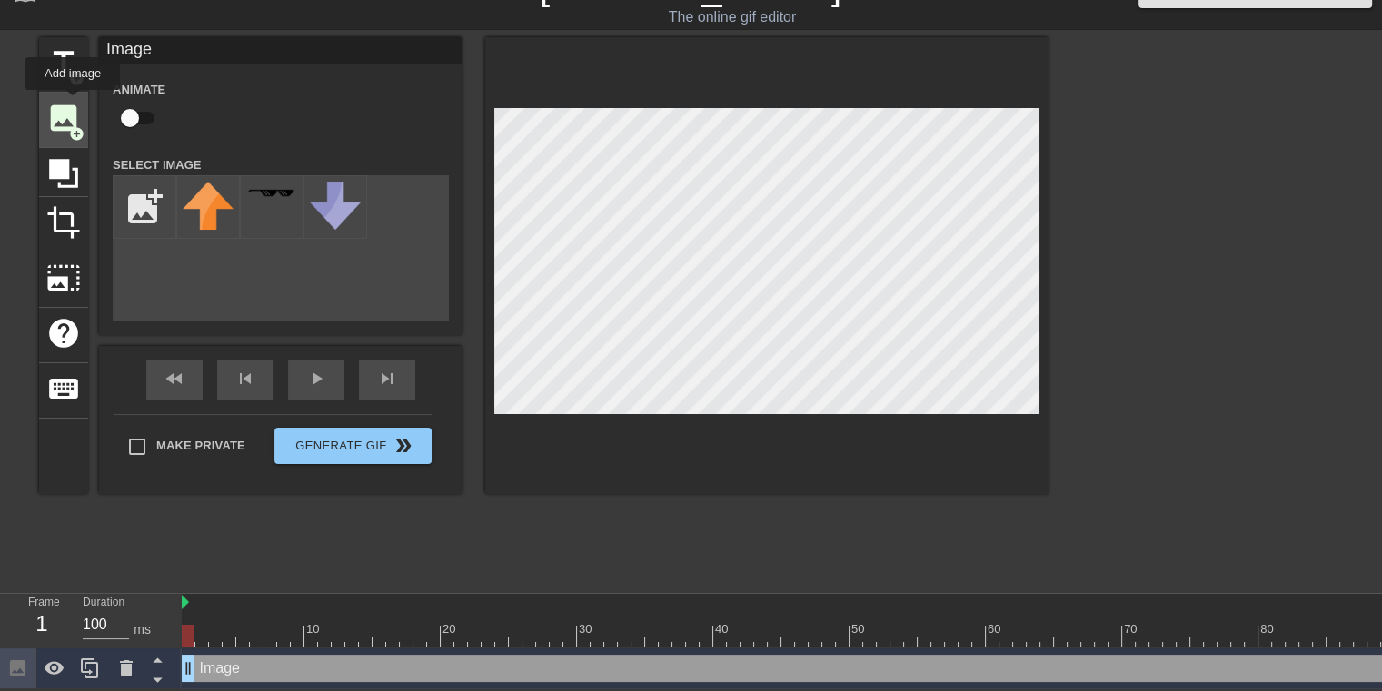
scroll to position [0, 0]
click at [145, 205] on input "file" at bounding box center [145, 207] width 62 height 62
click at [305, 480] on div "title add_circle image add_circle crop photo_size_select_large help keyboard Im…" at bounding box center [543, 265] width 1009 height 457
click at [134, 112] on input "checkbox" at bounding box center [130, 118] width 104 height 35
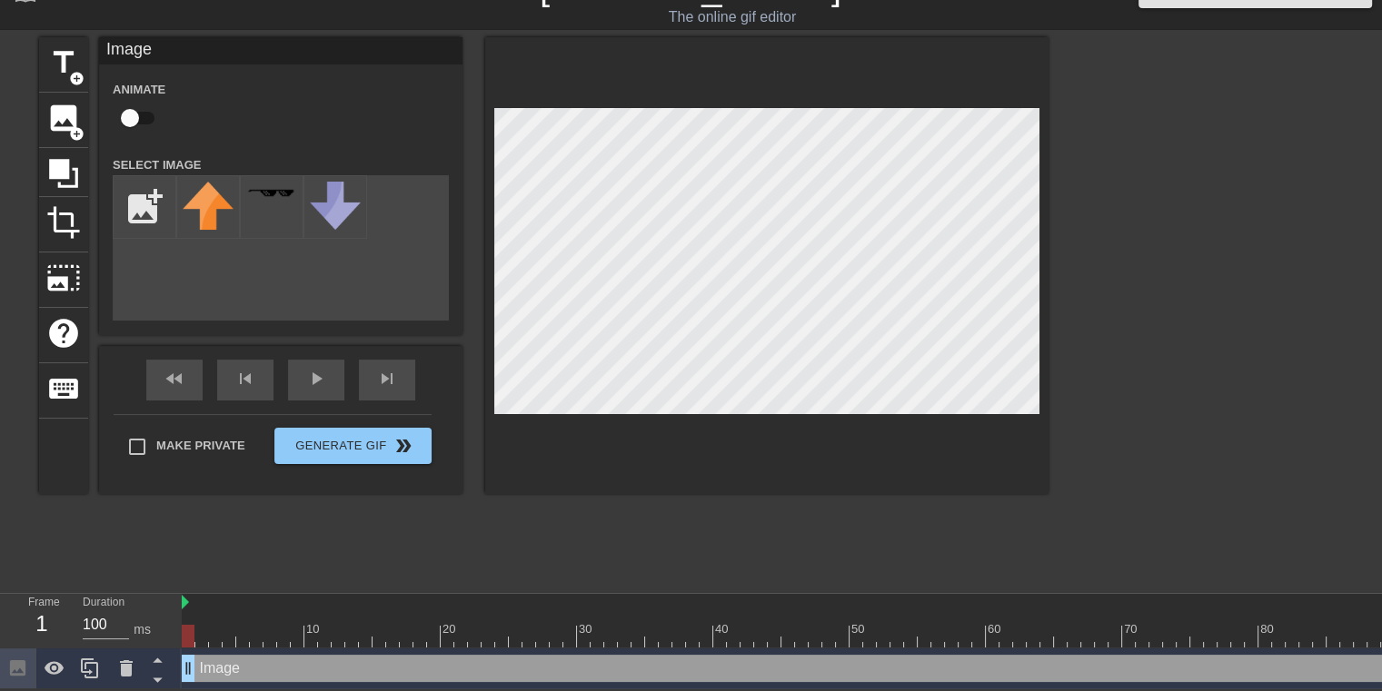
checkbox input "true"
click at [144, 190] on input "file" at bounding box center [145, 207] width 62 height 62
type input "C:\fakepath\output-onlinegiftools.gif"
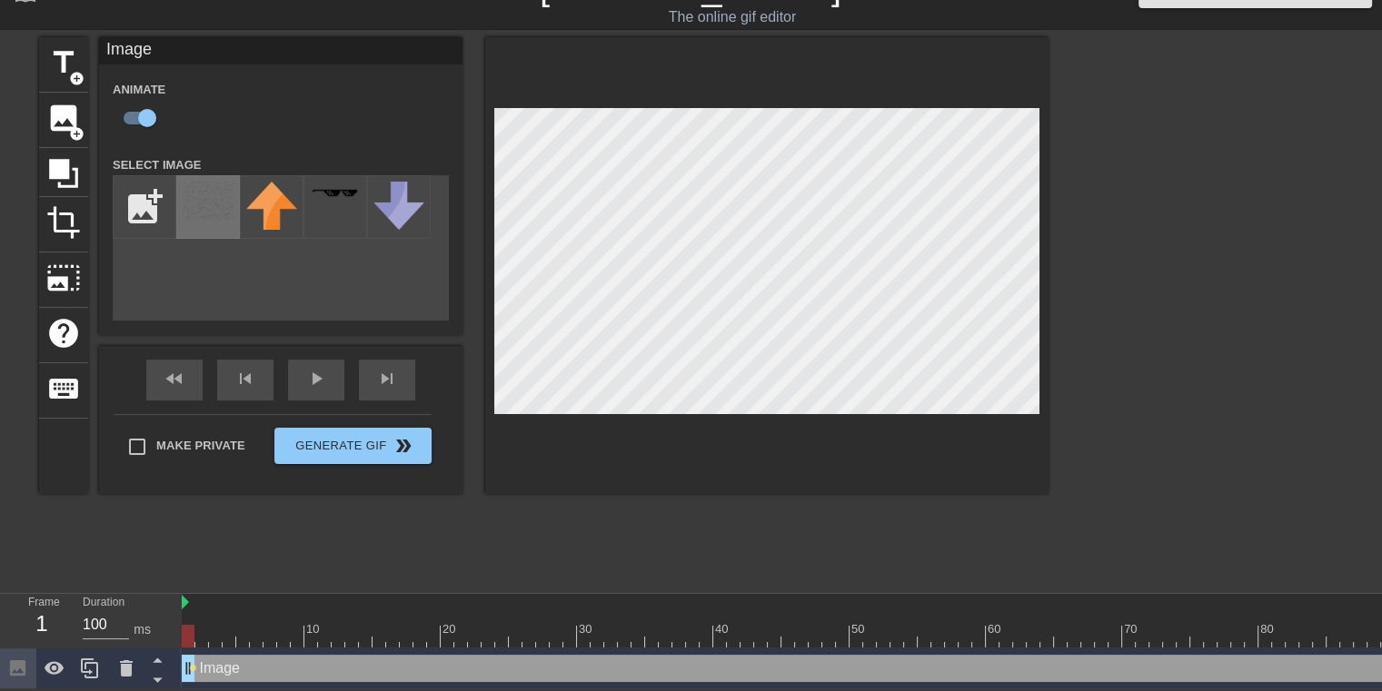
click at [210, 208] on img at bounding box center [208, 201] width 51 height 38
click at [1063, 78] on div "title add_circle image add_circle crop photo_size_select_large help keyboard Im…" at bounding box center [691, 309] width 1382 height 545
click at [1085, 93] on div "title add_circle image add_circle crop photo_size_select_large help keyboard Im…" at bounding box center [691, 309] width 1382 height 545
drag, startPoint x: 196, startPoint y: 661, endPoint x: 156, endPoint y: 659, distance: 40.0
click at [156, 659] on div "Frame 1 Duration 100 ms 10 20 30 40 50 60 70 80 90 100 110 120 130 Image drag_h…" at bounding box center [691, 641] width 1382 height 95
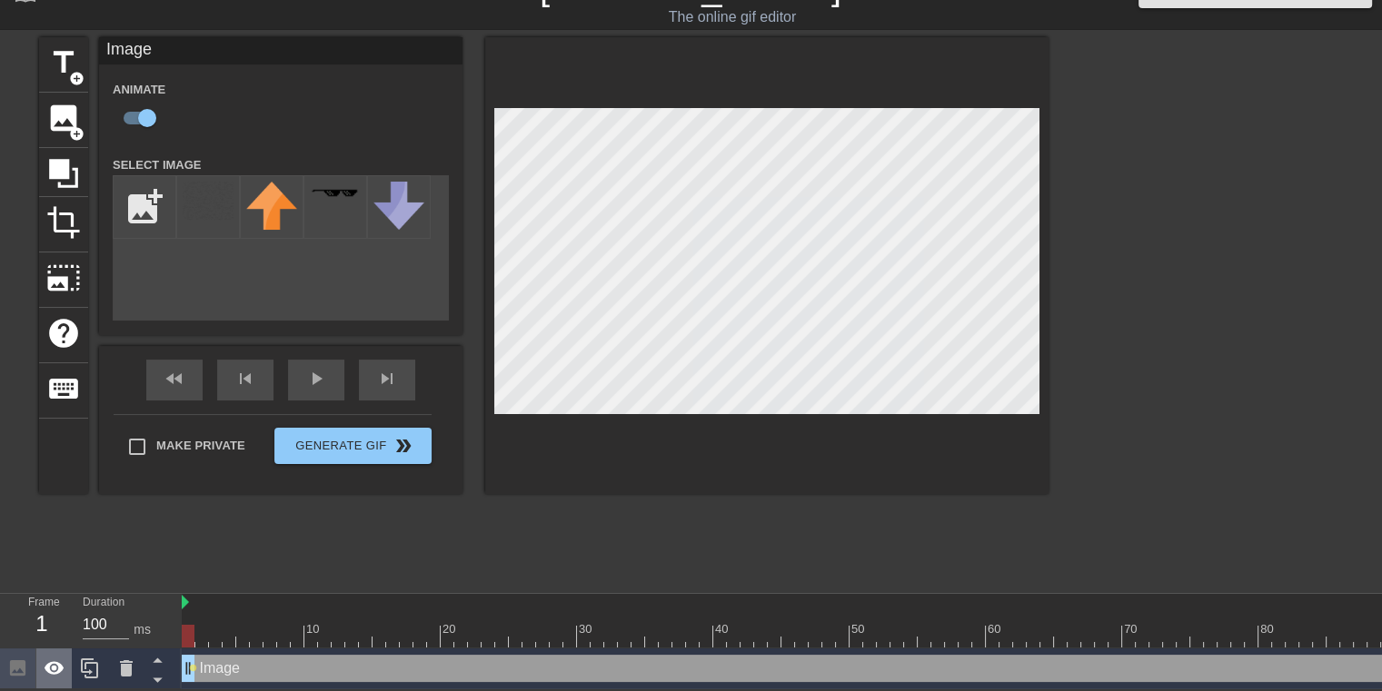
click at [54, 658] on icon at bounding box center [55, 669] width 22 height 22
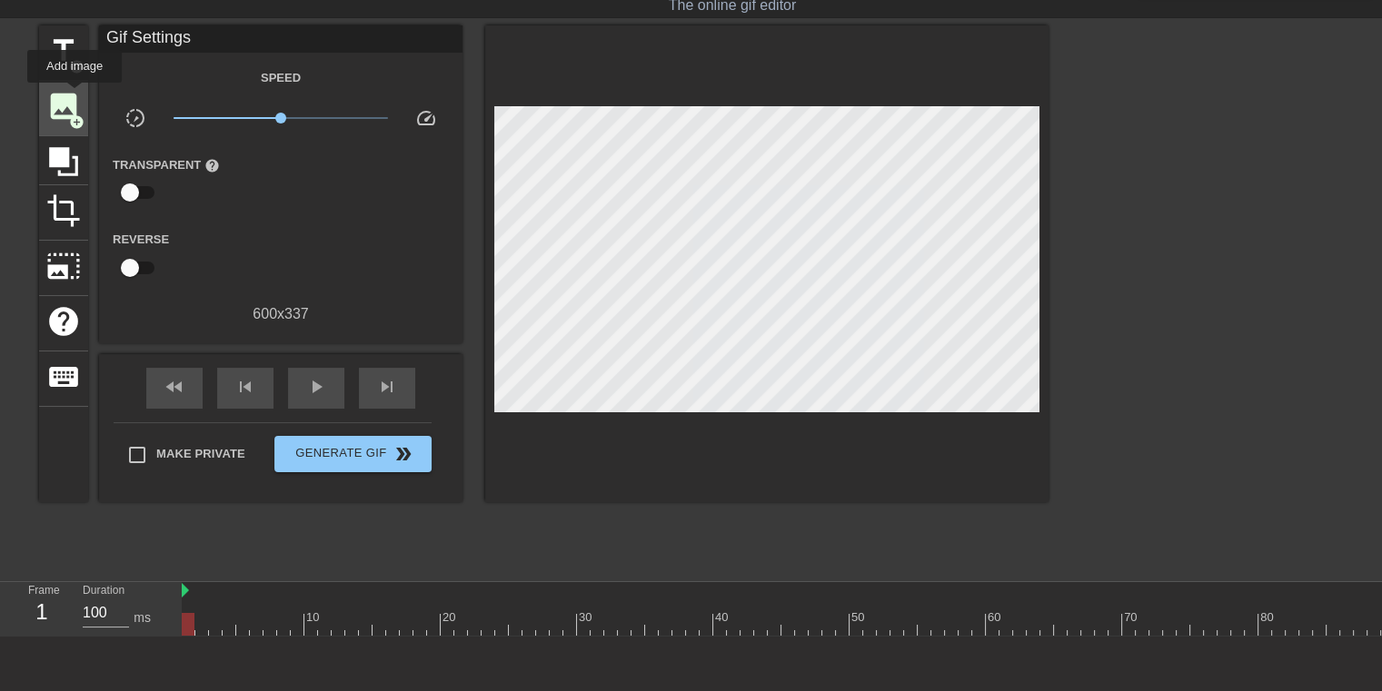
click at [70, 95] on span "image" at bounding box center [63, 106] width 35 height 35
click at [44, 88] on div "image add_circle" at bounding box center [63, 108] width 49 height 55
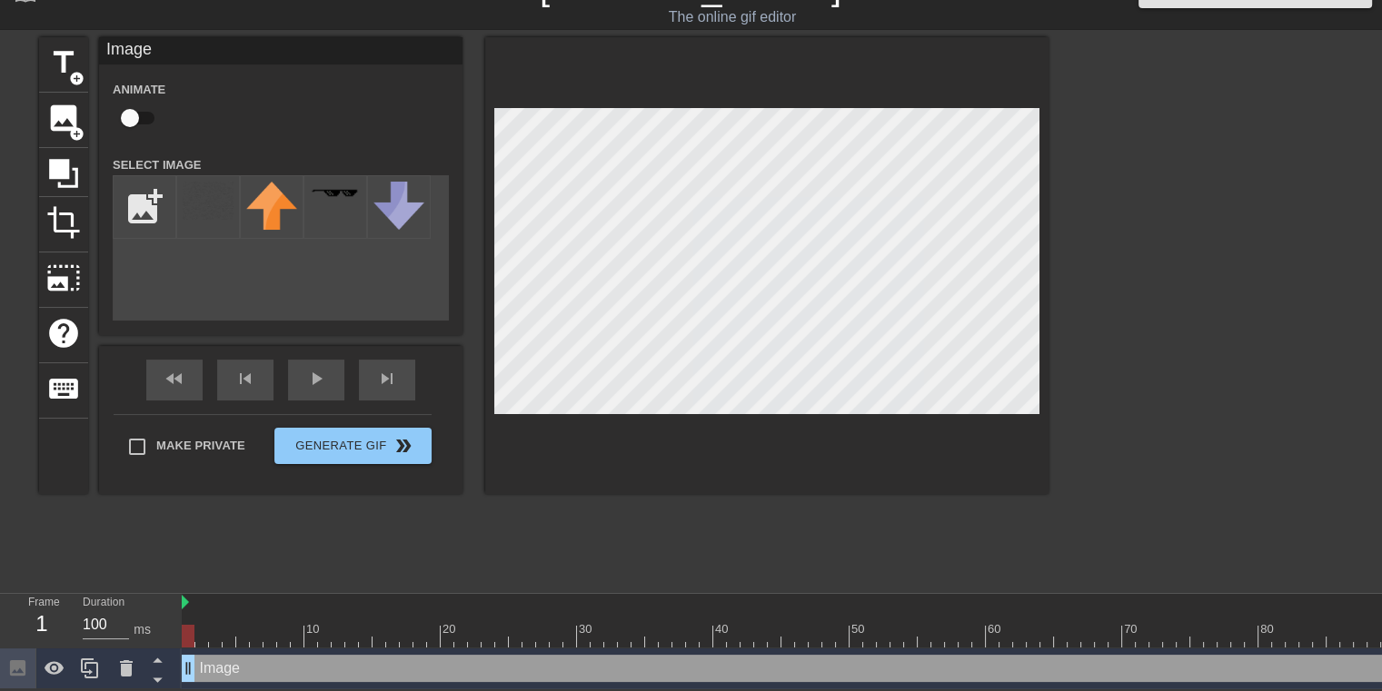
click at [758, 497] on div "title add_circle image add_circle crop photo_size_select_large help keyboard Im…" at bounding box center [543, 309] width 1009 height 545
click at [127, 204] on input "file" at bounding box center [145, 207] width 62 height 62
click at [142, 193] on input "file" at bounding box center [145, 207] width 62 height 62
type input "C:\fakepath\output-onlinegiftools.gif"
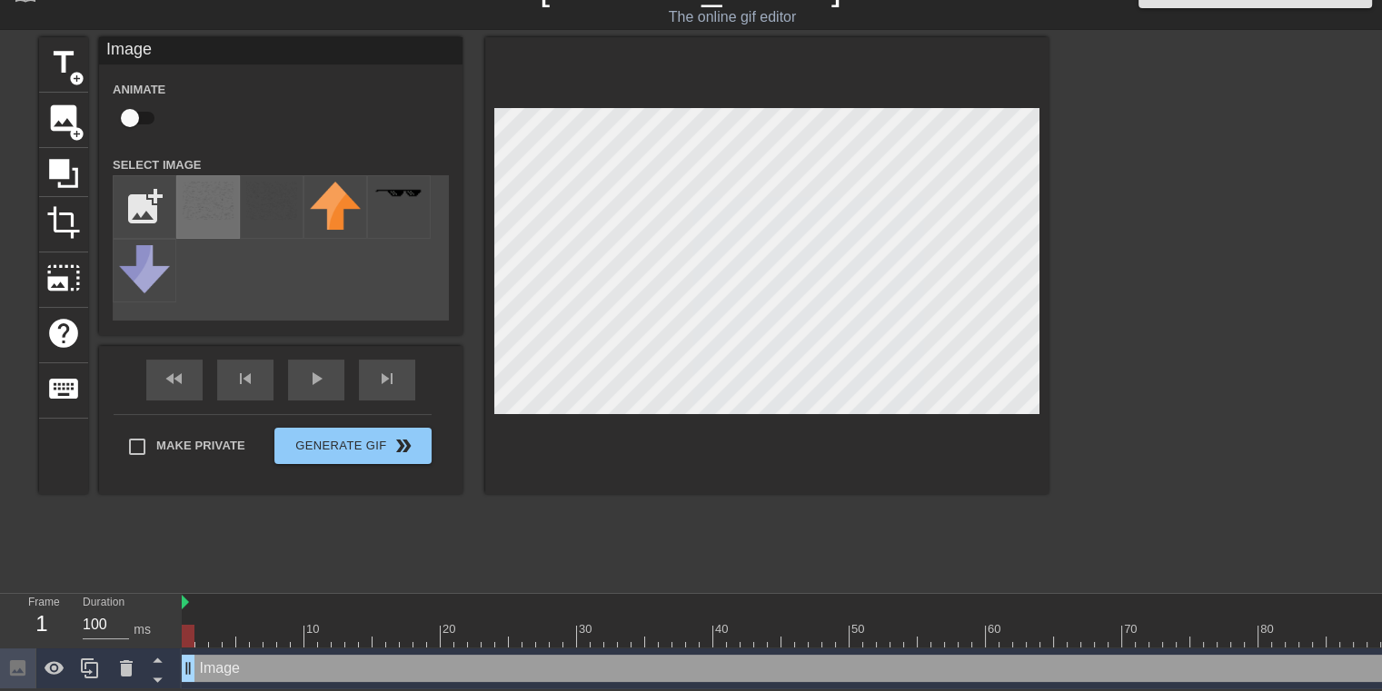
click at [212, 208] on div at bounding box center [208, 207] width 64 height 64
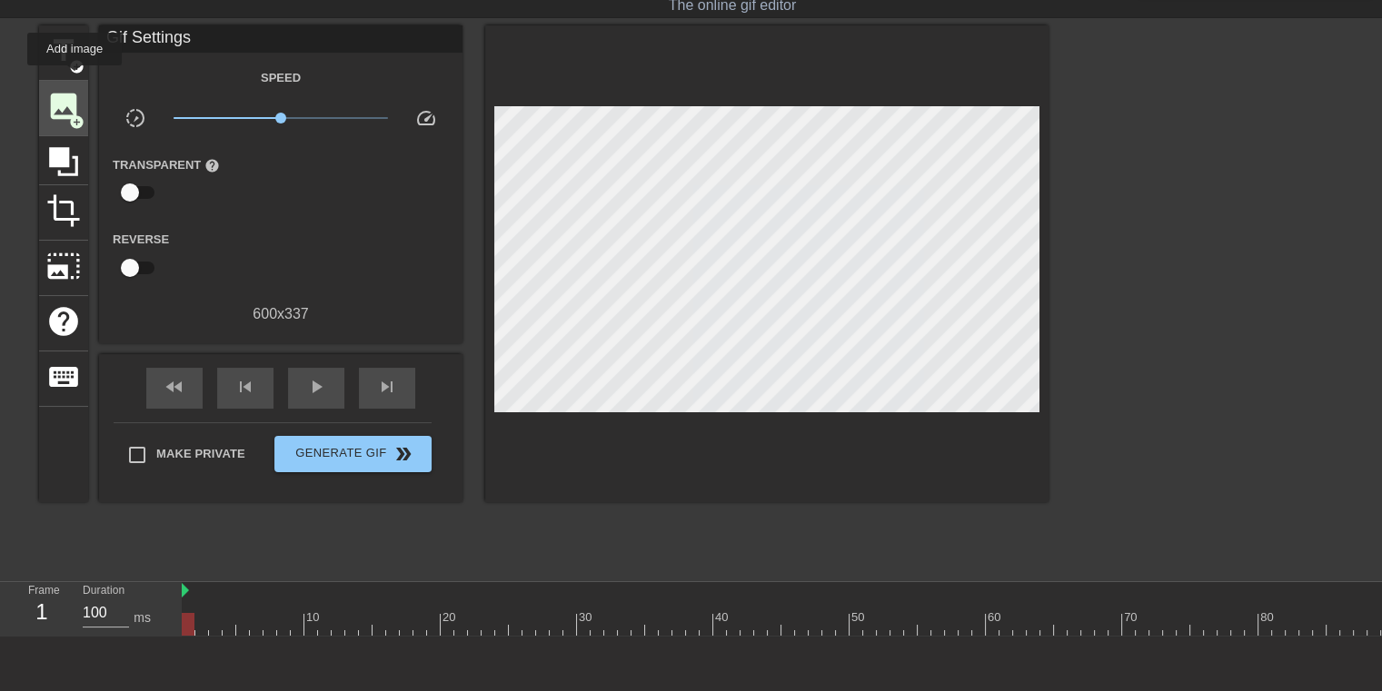
click at [74, 81] on div "image add_circle" at bounding box center [63, 108] width 49 height 55
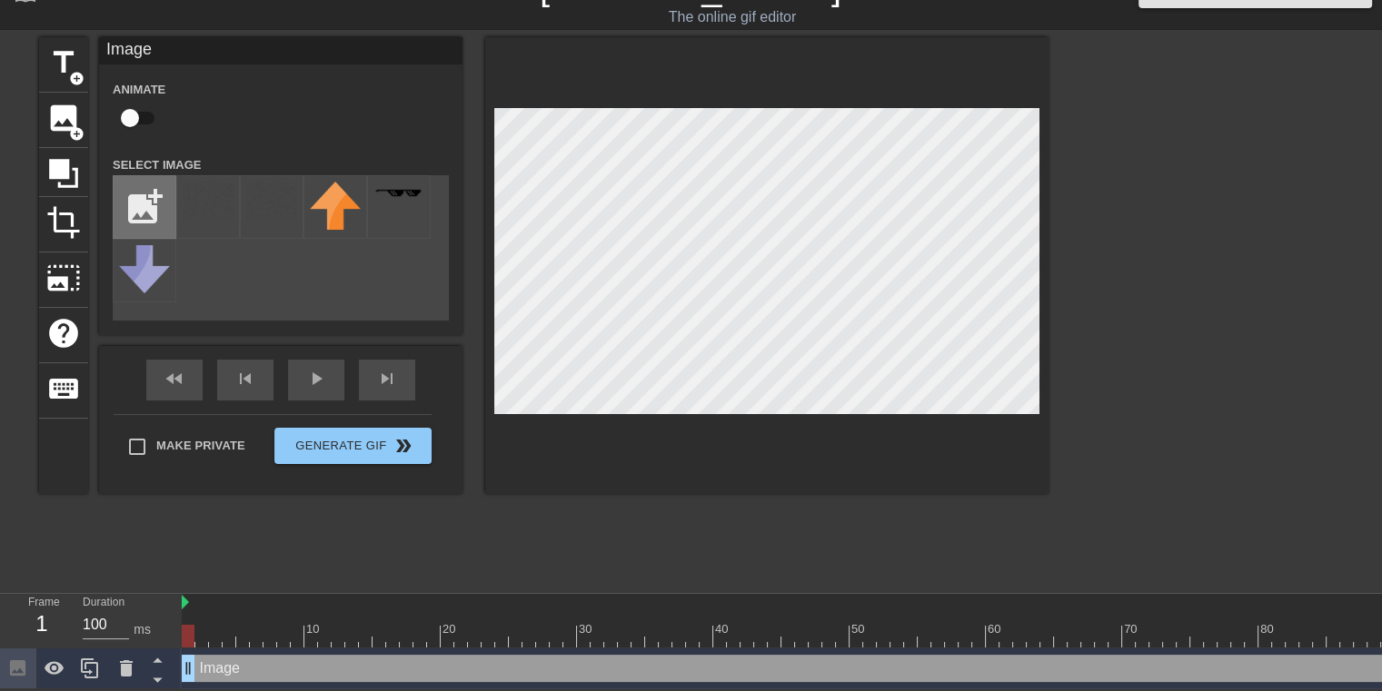
click at [163, 189] on input "file" at bounding box center [145, 207] width 62 height 62
type input "C:\fakepath\output-onlinegiftools (1).gif"
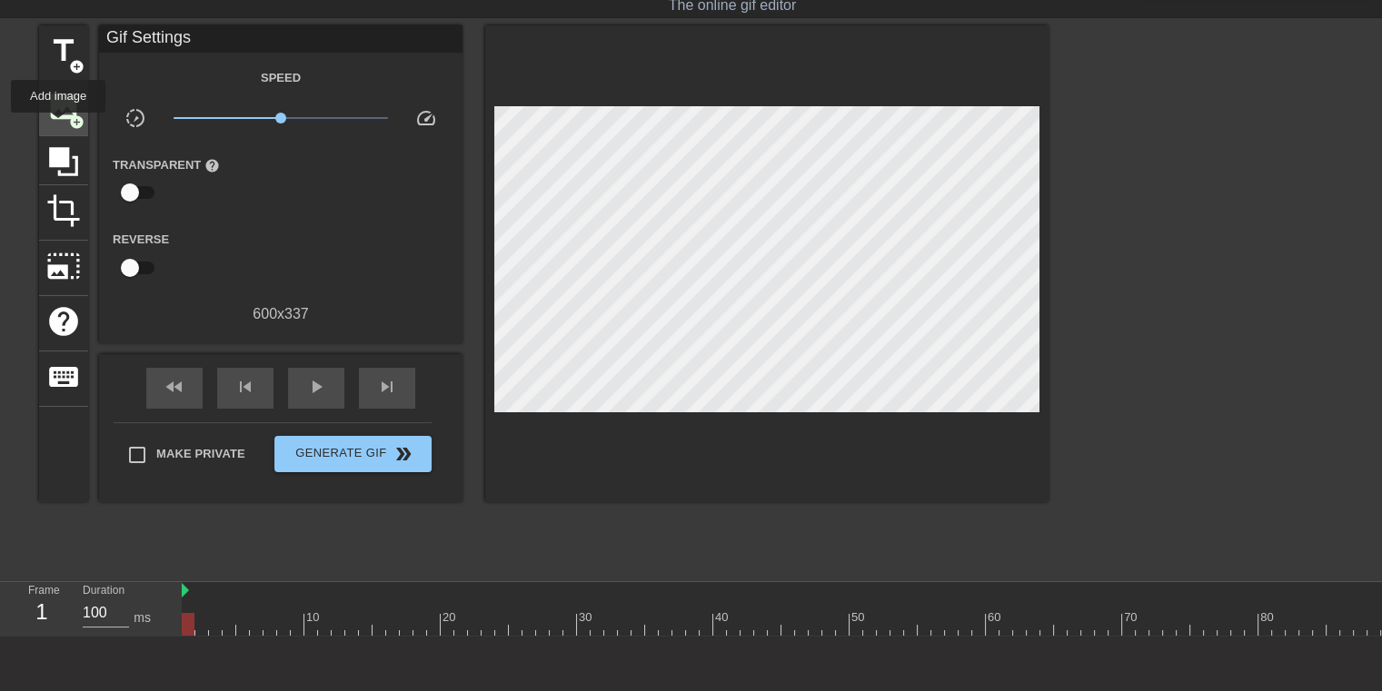
click at [61, 111] on span "image" at bounding box center [63, 106] width 35 height 35
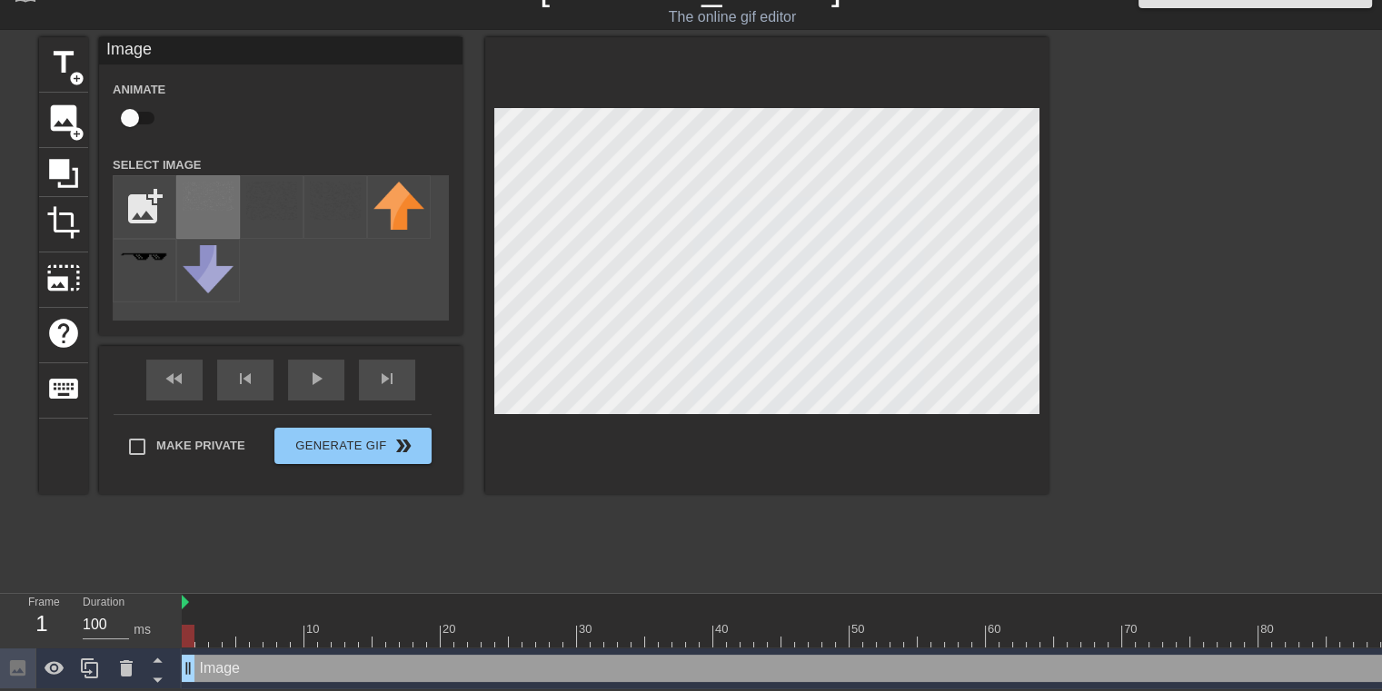
click at [233, 204] on div at bounding box center [208, 207] width 64 height 64
click at [1053, 100] on div "title add_circle image add_circle crop photo_size_select_large help keyboard Im…" at bounding box center [691, 309] width 1382 height 545
click at [1054, 95] on div "title add_circle image add_circle crop photo_size_select_large help keyboard Im…" at bounding box center [691, 309] width 1382 height 545
click at [1132, 105] on div at bounding box center [1206, 309] width 272 height 545
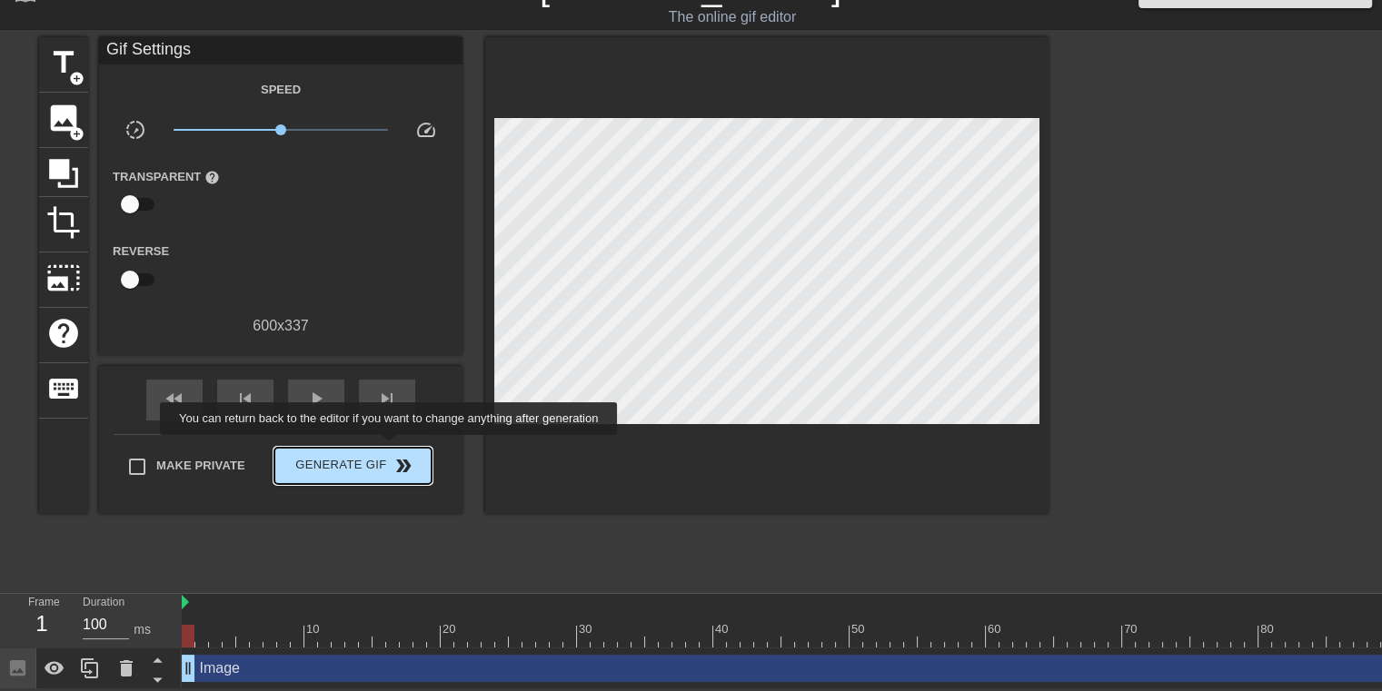
click at [391, 455] on span "Generate Gif double_arrow" at bounding box center [353, 466] width 143 height 22
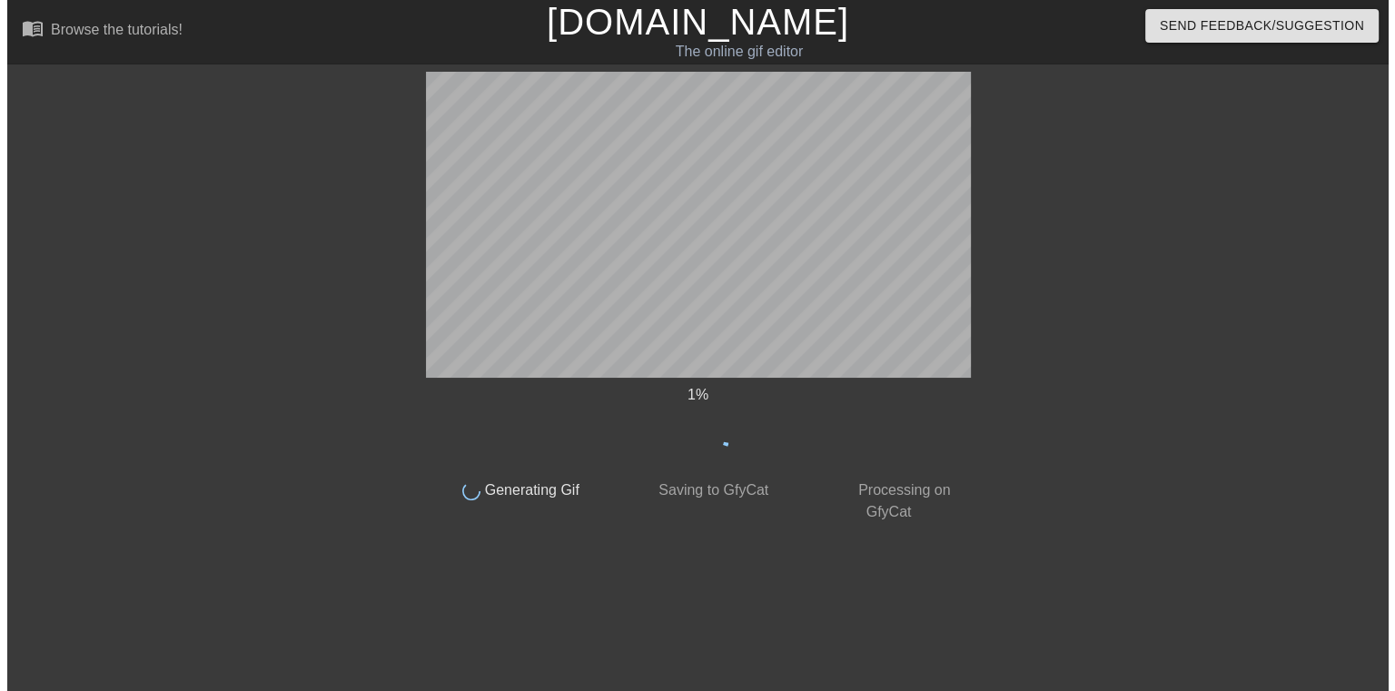
scroll to position [0, 0]
